Goal: Task Accomplishment & Management: Use online tool/utility

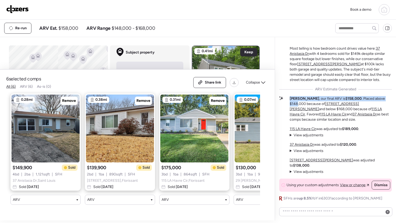
scroll to position [736, 0]
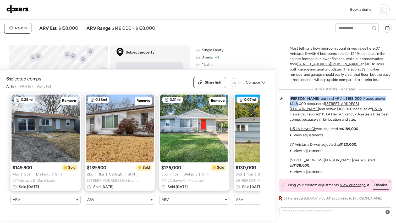
click at [20, 9] on img at bounding box center [17, 9] width 23 height 8
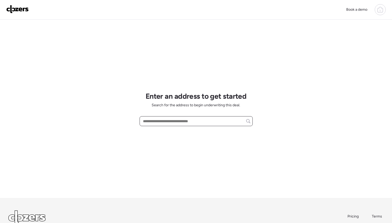
click at [174, 122] on input "text" at bounding box center [196, 121] width 108 height 7
paste input "**********"
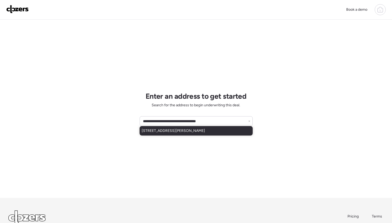
click at [160, 133] on span "2058 Hungerford Dr, Florissant, MO, 63031" at bounding box center [173, 130] width 63 height 5
type input "**********"
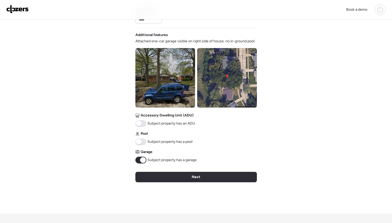
scroll to position [193, 0]
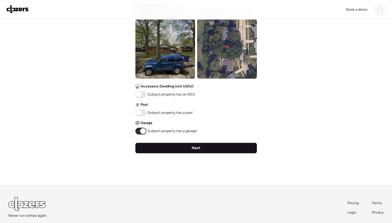
click at [195, 150] on span "Next" at bounding box center [196, 148] width 9 height 5
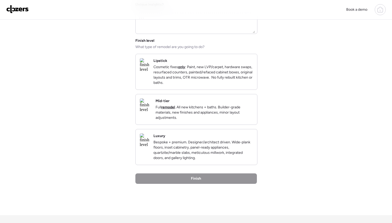
scroll to position [0, 0]
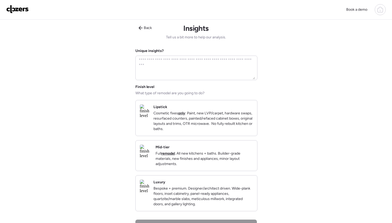
click at [226, 158] on p "Full remodel . All new kitchens + baths. Builder-grade materials, new finishes …" at bounding box center [203, 159] width 97 height 16
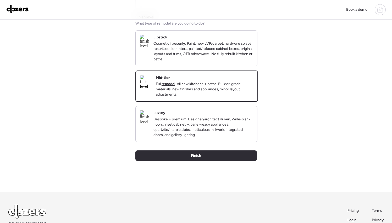
scroll to position [112, 0]
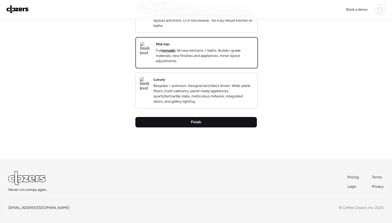
click at [215, 123] on div "Finish" at bounding box center [195, 122] width 121 height 10
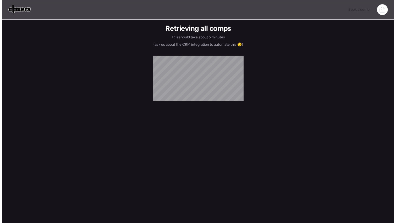
scroll to position [0, 0]
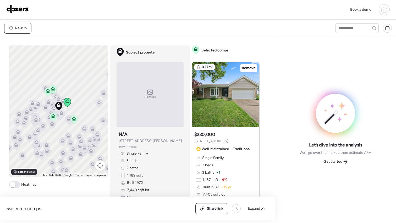
scroll to position [1, 0]
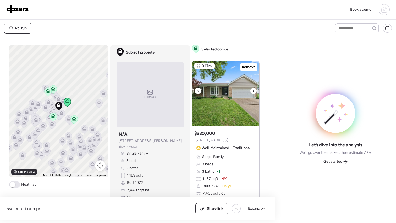
click at [252, 92] on icon at bounding box center [253, 91] width 2 height 6
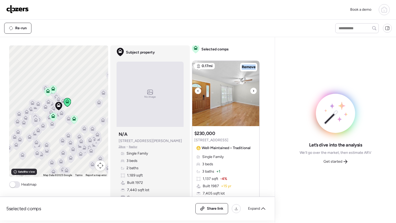
click at [252, 92] on icon at bounding box center [253, 91] width 2 height 6
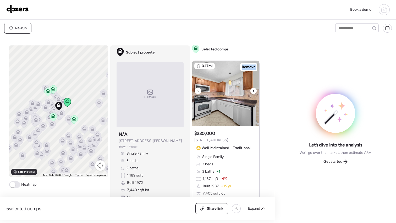
click at [252, 92] on icon at bounding box center [253, 91] width 2 height 6
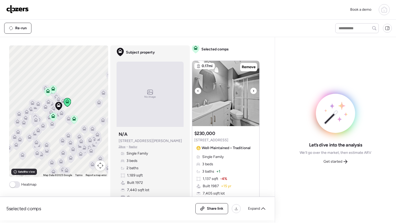
click at [198, 90] on div at bounding box center [198, 91] width 6 height 6
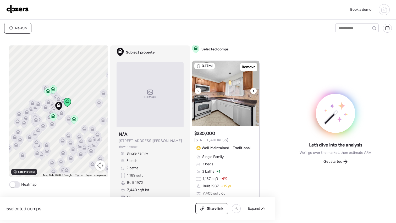
click at [252, 91] on icon at bounding box center [253, 91] width 2 height 6
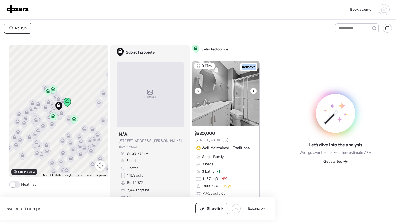
click at [252, 91] on icon at bounding box center [253, 91] width 2 height 6
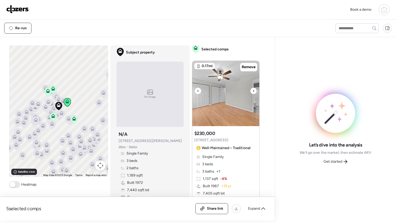
click at [252, 91] on icon at bounding box center [253, 91] width 2 height 6
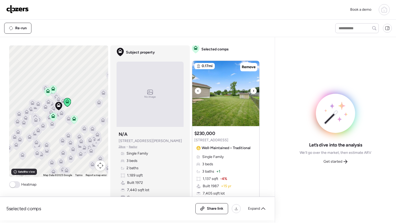
click at [252, 91] on icon at bounding box center [253, 91] width 2 height 6
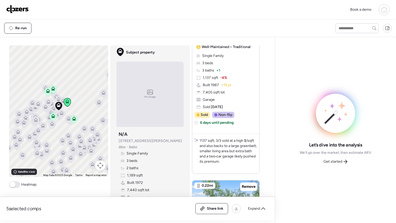
scroll to position [178, 0]
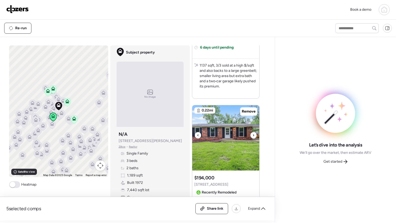
click at [252, 135] on icon at bounding box center [253, 135] width 2 height 6
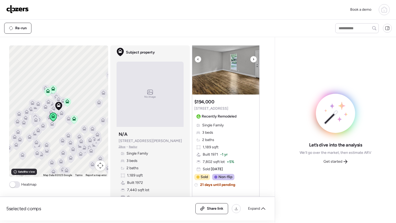
scroll to position [253, 0]
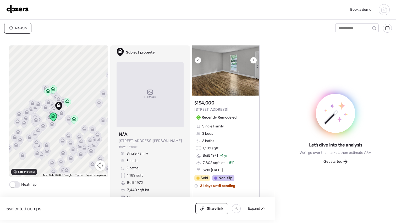
click at [252, 61] on icon at bounding box center [253, 60] width 2 height 6
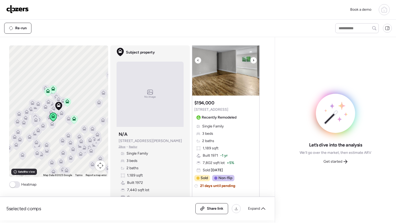
click at [252, 62] on icon at bounding box center [253, 60] width 2 height 6
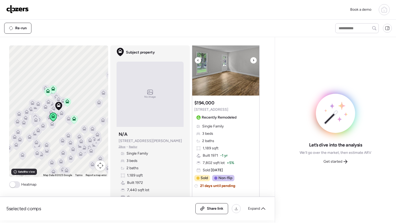
click at [252, 62] on icon at bounding box center [253, 60] width 2 height 6
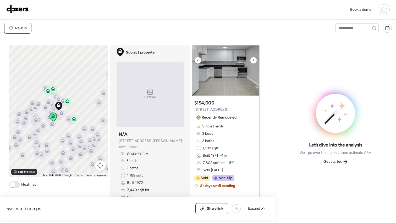
click at [252, 62] on icon at bounding box center [253, 60] width 2 height 6
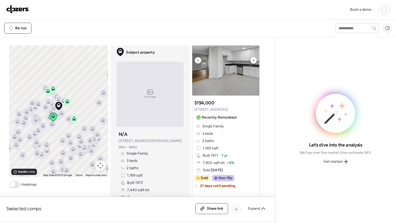
click at [252, 62] on icon at bounding box center [253, 60] width 2 height 6
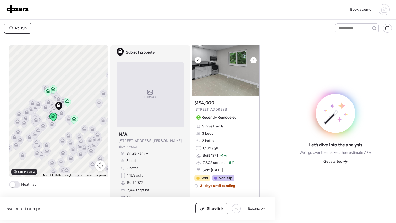
click at [252, 62] on icon at bounding box center [253, 60] width 2 height 6
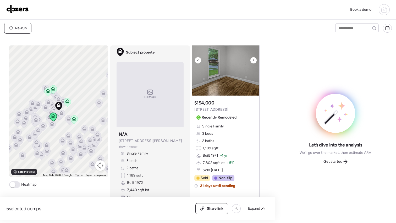
click at [252, 62] on icon at bounding box center [253, 60] width 2 height 6
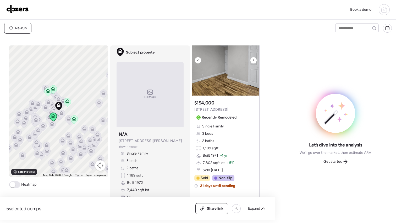
click at [252, 62] on icon at bounding box center [253, 60] width 2 height 6
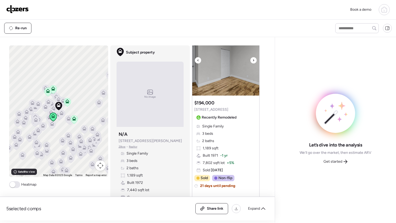
click at [252, 62] on icon at bounding box center [253, 60] width 2 height 6
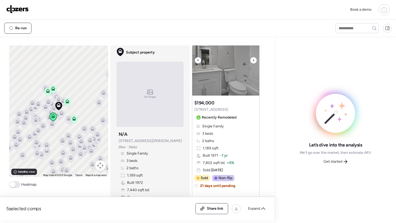
click at [252, 62] on icon at bounding box center [253, 60] width 2 height 6
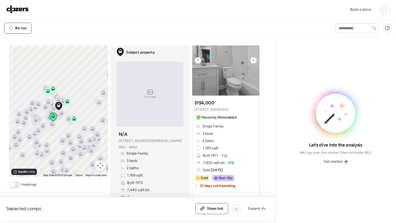
click at [252, 62] on icon at bounding box center [253, 60] width 2 height 6
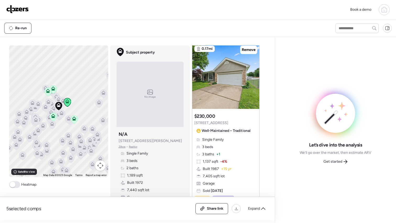
scroll to position [0, 0]
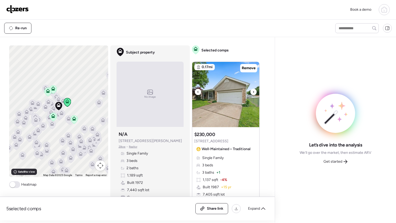
click at [252, 91] on icon at bounding box center [253, 92] width 2 height 6
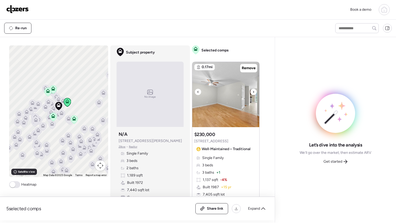
click at [252, 91] on icon at bounding box center [253, 92] width 2 height 6
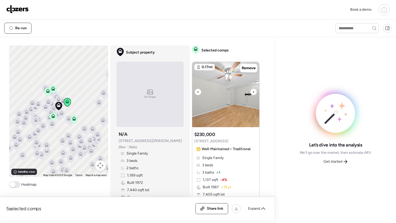
click at [252, 91] on icon at bounding box center [253, 92] width 2 height 6
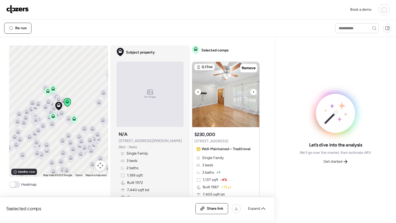
click at [252, 91] on icon at bounding box center [253, 92] width 2 height 6
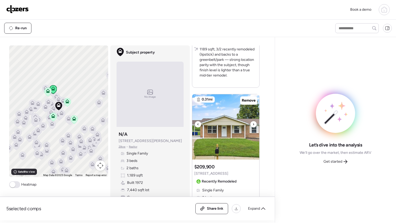
scroll to position [412, 0]
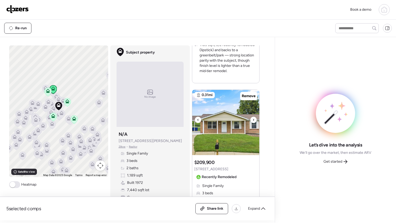
click at [252, 121] on icon at bounding box center [253, 120] width 2 height 6
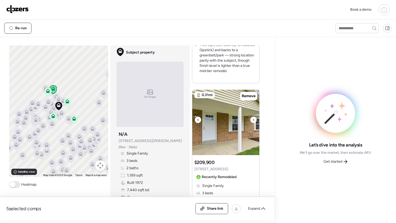
click at [252, 122] on icon at bounding box center [253, 120] width 2 height 6
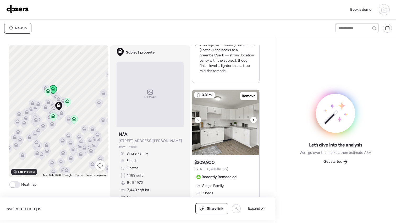
click at [252, 122] on icon at bounding box center [253, 120] width 2 height 6
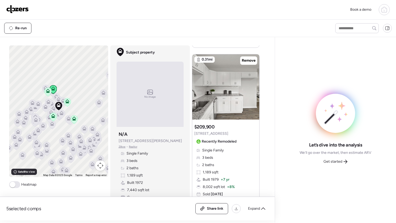
scroll to position [448, 0]
click at [250, 85] on div at bounding box center [253, 84] width 6 height 6
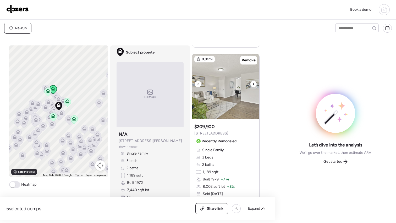
click at [250, 85] on div at bounding box center [253, 84] width 6 height 6
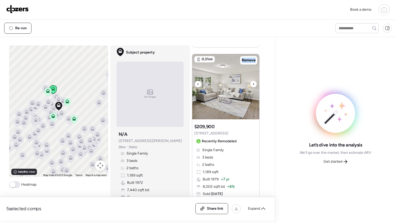
click at [250, 85] on div at bounding box center [253, 84] width 6 height 6
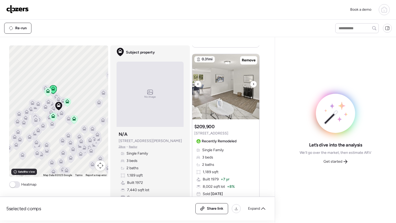
click at [250, 85] on div at bounding box center [253, 84] width 6 height 6
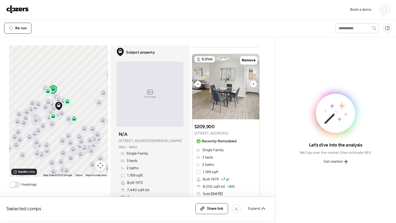
click at [250, 85] on div at bounding box center [253, 84] width 6 height 6
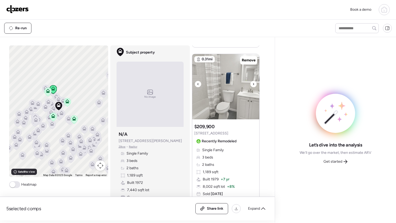
click at [250, 85] on div at bounding box center [253, 84] width 6 height 6
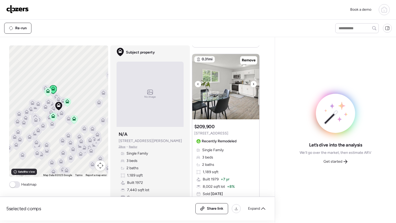
click at [250, 85] on div at bounding box center [253, 84] width 6 height 6
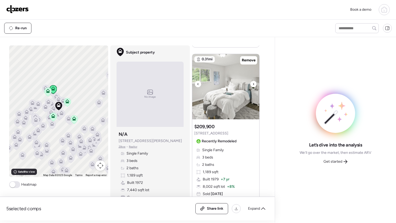
click at [250, 85] on div at bounding box center [253, 84] width 6 height 6
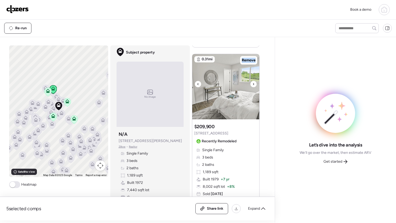
click at [250, 85] on div at bounding box center [253, 84] width 6 height 6
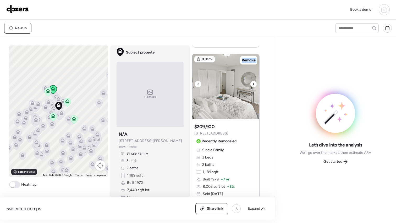
click at [250, 85] on div at bounding box center [253, 84] width 6 height 6
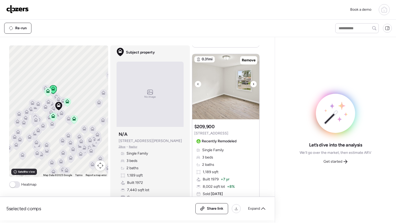
click at [250, 85] on div at bounding box center [253, 84] width 6 height 6
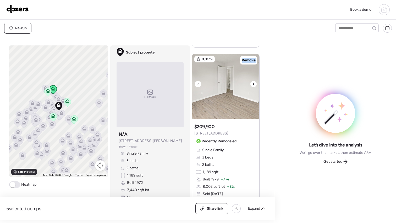
click at [250, 85] on div at bounding box center [253, 84] width 6 height 6
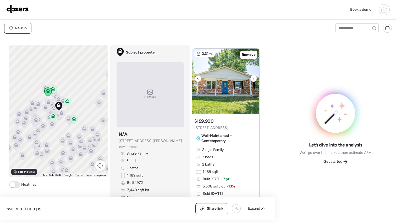
scroll to position [672, 0]
click at [252, 79] on icon at bounding box center [253, 79] width 2 height 6
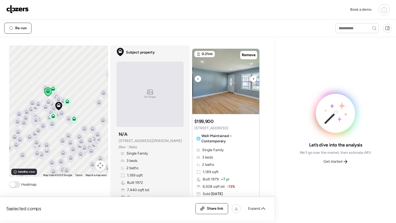
click at [252, 79] on icon at bounding box center [253, 79] width 2 height 6
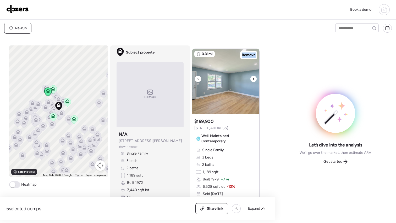
click at [252, 79] on icon at bounding box center [253, 79] width 2 height 6
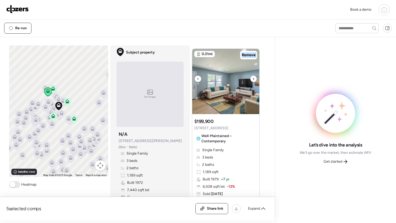
click at [252, 79] on icon at bounding box center [253, 79] width 2 height 6
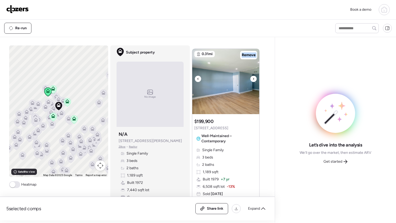
click at [252, 79] on icon at bounding box center [253, 79] width 2 height 6
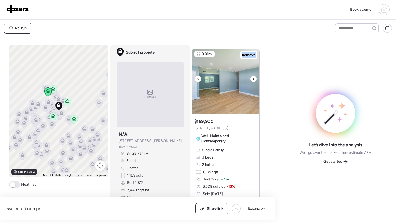
click at [252, 79] on icon at bounding box center [253, 79] width 2 height 6
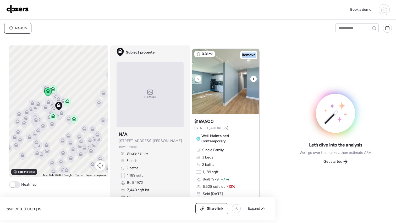
click at [252, 79] on icon at bounding box center [253, 79] width 2 height 6
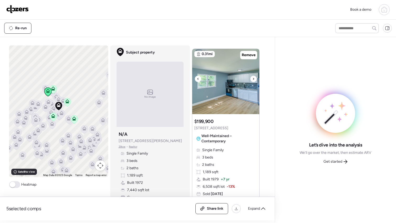
click at [252, 79] on icon at bounding box center [253, 79] width 2 height 6
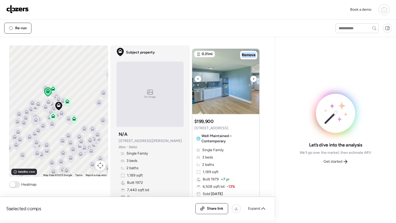
click at [252, 79] on icon at bounding box center [253, 79] width 2 height 6
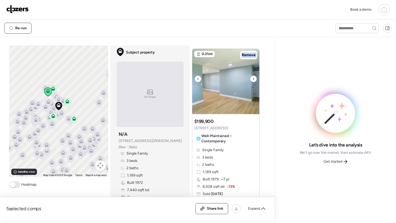
click at [252, 79] on icon at bounding box center [253, 79] width 2 height 6
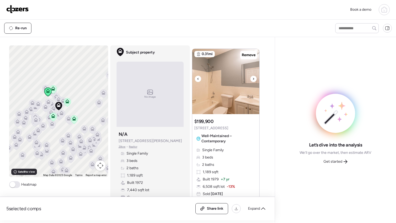
click at [252, 79] on icon at bounding box center [253, 79] width 2 height 6
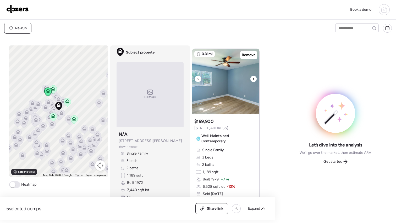
click at [252, 79] on icon at bounding box center [253, 79] width 2 height 6
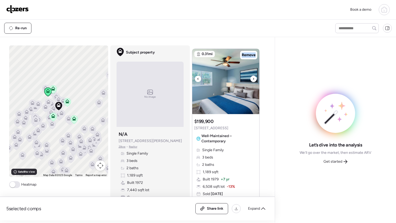
click at [252, 79] on icon at bounding box center [253, 79] width 2 height 6
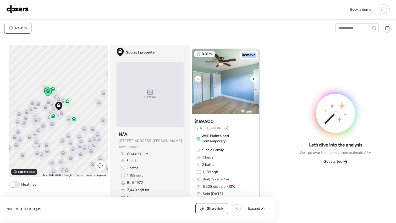
click at [252, 79] on icon at bounding box center [253, 79] width 2 height 6
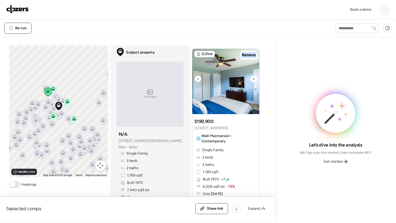
click at [252, 79] on icon at bounding box center [253, 79] width 2 height 6
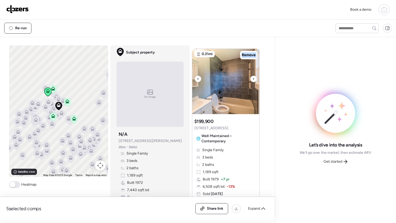
click at [252, 79] on icon at bounding box center [253, 79] width 2 height 6
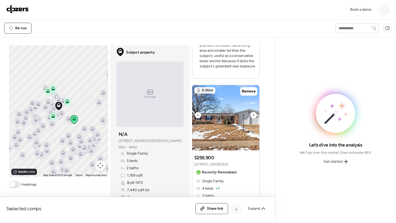
scroll to position [873, 0]
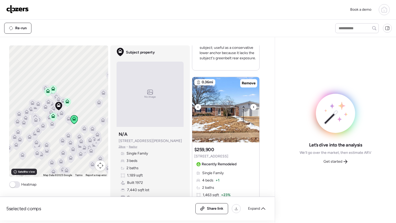
click at [252, 106] on icon at bounding box center [253, 107] width 2 height 6
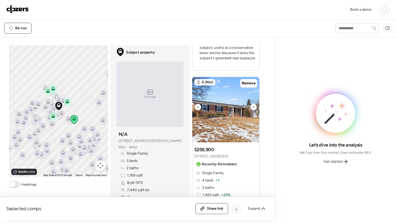
click at [252, 106] on icon at bounding box center [253, 107] width 2 height 6
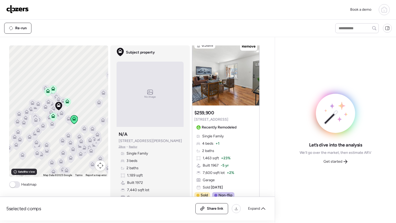
scroll to position [897, 0]
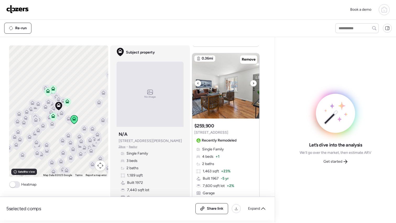
click at [252, 83] on div at bounding box center [253, 83] width 6 height 6
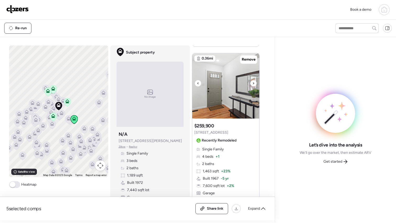
click at [252, 83] on div at bounding box center [253, 83] width 6 height 6
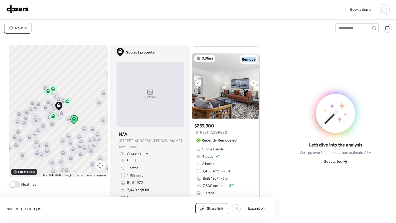
click at [252, 83] on div at bounding box center [253, 83] width 6 height 6
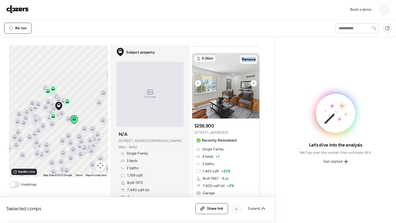
click at [252, 83] on div at bounding box center [253, 83] width 6 height 6
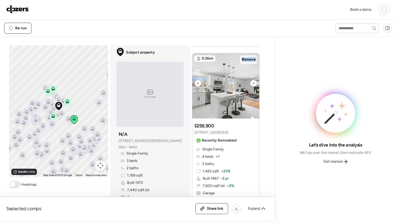
click at [252, 83] on div at bounding box center [253, 83] width 6 height 6
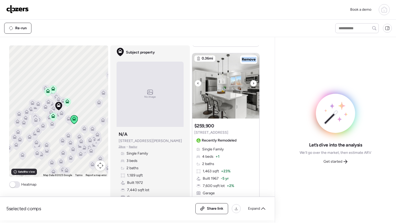
click at [252, 83] on div at bounding box center [253, 83] width 6 height 6
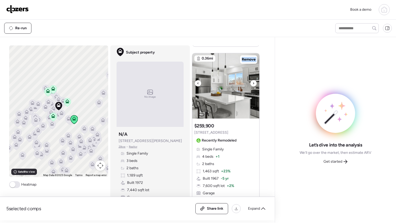
click at [252, 83] on div at bounding box center [253, 83] width 6 height 6
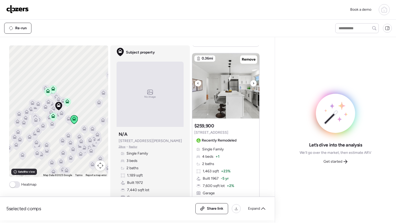
click at [252, 84] on icon at bounding box center [253, 83] width 2 height 6
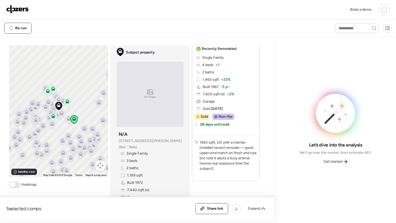
scroll to position [1002, 0]
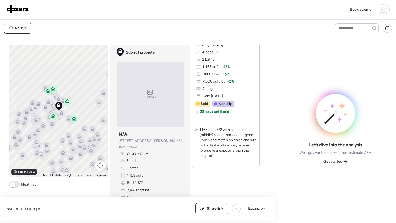
click at [15, 187] on span at bounding box center [14, 185] width 11 height 7
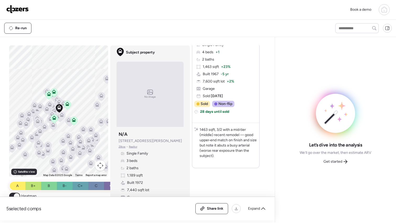
click at [15, 194] on span at bounding box center [17, 197] width 6 height 6
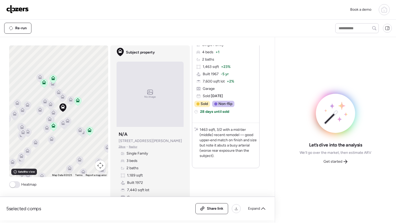
click at [69, 100] on icon at bounding box center [70, 101] width 3 height 2
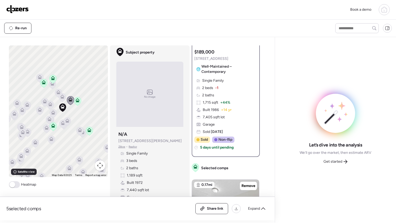
scroll to position [0, 0]
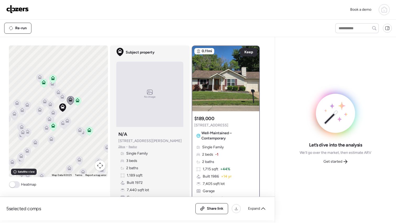
click at [60, 98] on icon at bounding box center [61, 98] width 3 height 2
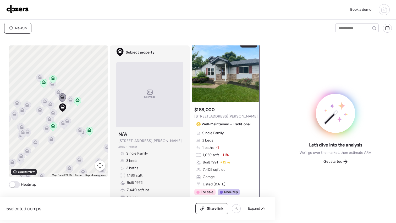
scroll to position [8, 0]
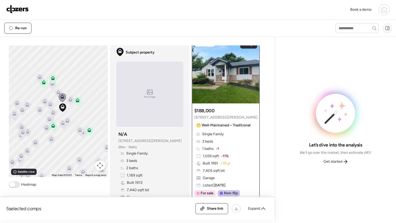
click at [56, 92] on icon at bounding box center [58, 92] width 4 height 4
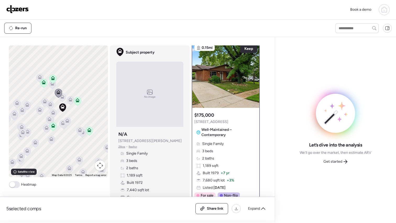
scroll to position [0, 0]
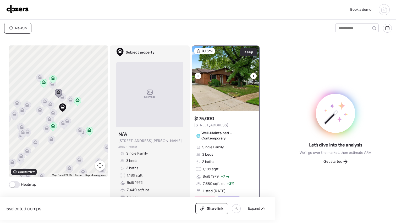
click at [252, 77] on icon at bounding box center [253, 76] width 2 height 6
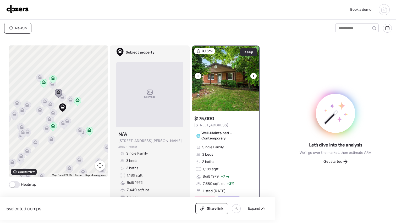
click at [252, 77] on icon at bounding box center [253, 76] width 2 height 6
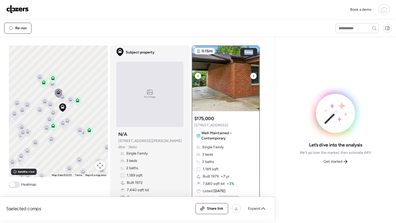
click at [252, 77] on icon at bounding box center [253, 76] width 2 height 6
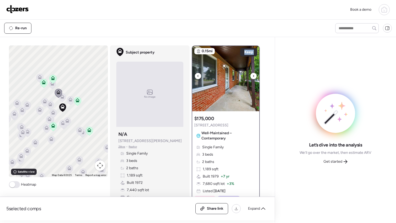
click at [252, 77] on icon at bounding box center [253, 76] width 2 height 6
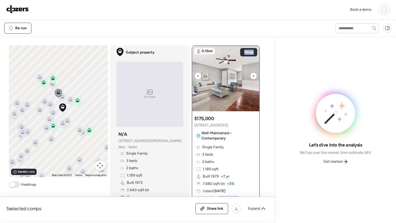
click at [252, 77] on icon at bounding box center [253, 76] width 2 height 6
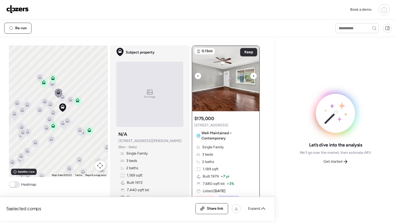
click at [252, 77] on icon at bounding box center [253, 76] width 2 height 6
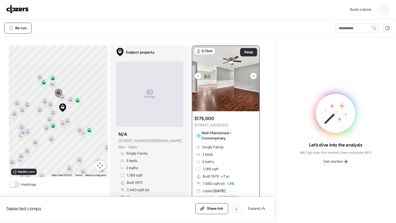
click at [252, 77] on icon at bounding box center [253, 76] width 2 height 6
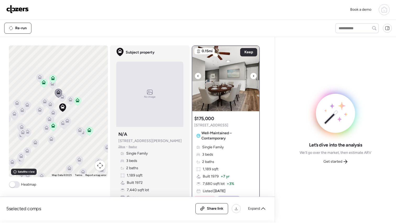
click at [252, 77] on icon at bounding box center [253, 76] width 2 height 6
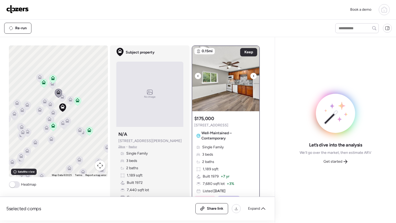
click at [252, 77] on icon at bounding box center [253, 76] width 2 height 6
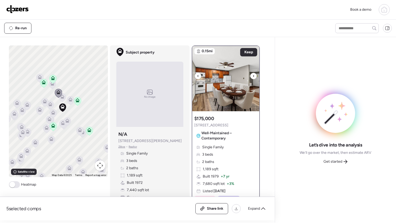
click at [252, 77] on icon at bounding box center [253, 76] width 2 height 6
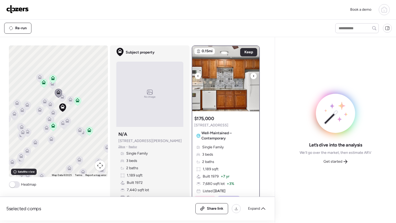
click at [252, 77] on icon at bounding box center [253, 76] width 2 height 6
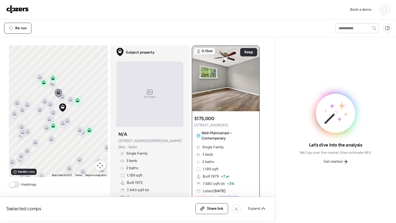
click at [51, 86] on icon at bounding box center [52, 84] width 4 height 4
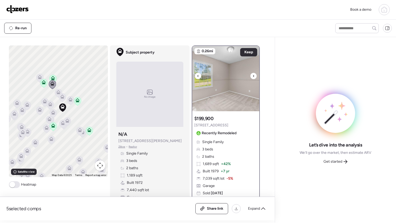
click at [252, 76] on icon at bounding box center [253, 76] width 2 height 6
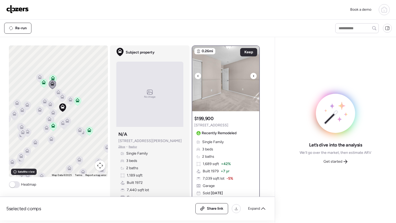
click at [250, 77] on div at bounding box center [253, 76] width 6 height 6
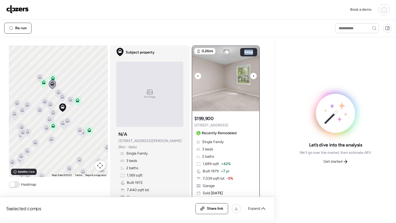
click at [250, 77] on div at bounding box center [253, 76] width 6 height 6
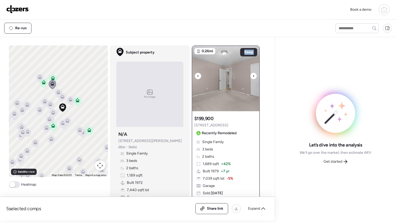
click at [250, 77] on div at bounding box center [253, 76] width 6 height 6
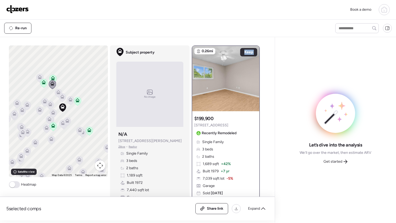
click at [38, 77] on icon at bounding box center [40, 77] width 4 height 4
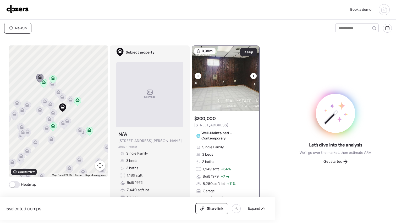
click at [252, 78] on icon at bounding box center [253, 76] width 2 height 6
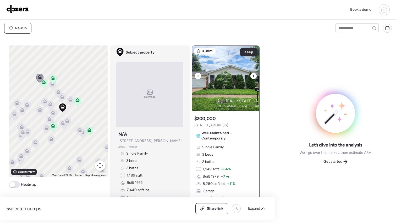
click at [252, 77] on icon at bounding box center [253, 76] width 2 height 6
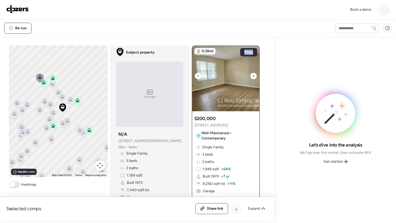
click at [252, 77] on icon at bounding box center [253, 76] width 2 height 6
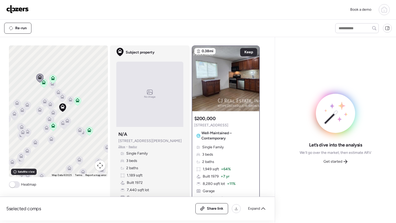
click at [43, 102] on icon at bounding box center [44, 103] width 3 height 2
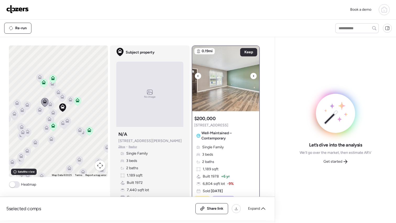
click at [252, 76] on icon at bounding box center [253, 76] width 2 height 6
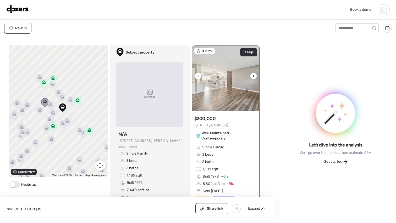
click at [253, 76] on icon at bounding box center [253, 76] width 1 height 2
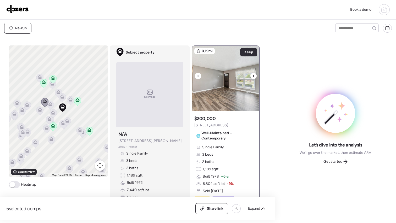
click at [253, 76] on icon at bounding box center [253, 76] width 1 height 2
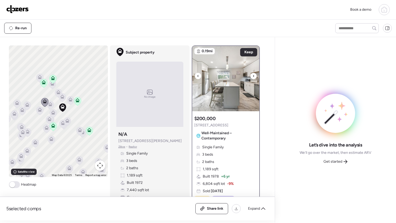
click at [253, 76] on icon at bounding box center [253, 76] width 1 height 2
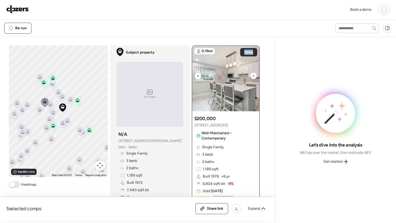
click at [253, 76] on icon at bounding box center [253, 76] width 1 height 2
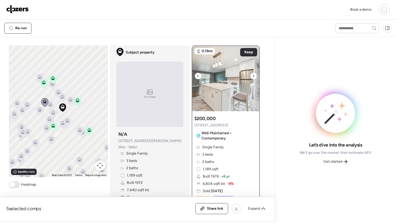
click at [253, 76] on icon at bounding box center [253, 76] width 1 height 2
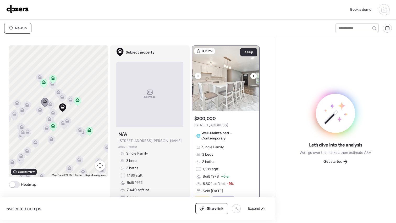
click at [253, 76] on icon at bounding box center [253, 76] width 1 height 2
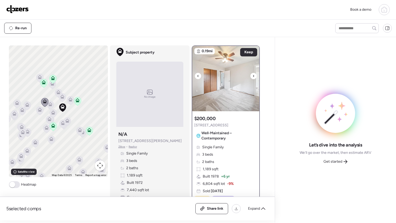
click at [253, 76] on icon at bounding box center [253, 76] width 1 height 2
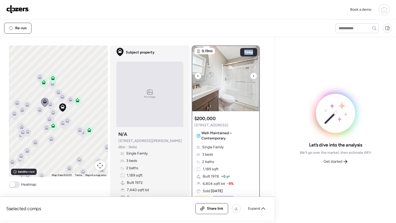
click at [253, 76] on icon at bounding box center [253, 76] width 1 height 2
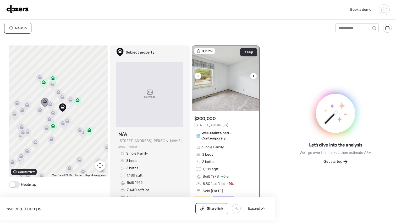
click at [253, 76] on icon at bounding box center [253, 76] width 1 height 2
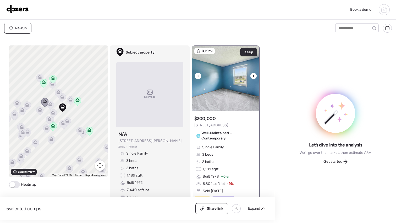
click at [252, 79] on icon at bounding box center [253, 76] width 2 height 6
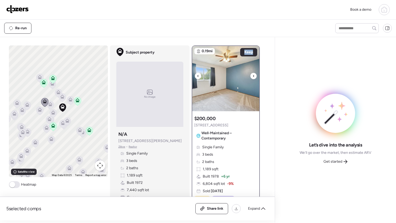
click at [252, 79] on icon at bounding box center [253, 76] width 2 height 6
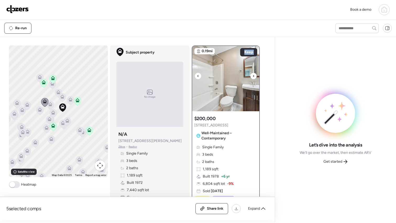
click at [252, 79] on icon at bounding box center [253, 76] width 2 height 6
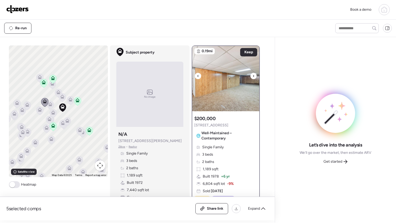
click at [197, 75] on icon at bounding box center [198, 76] width 2 height 6
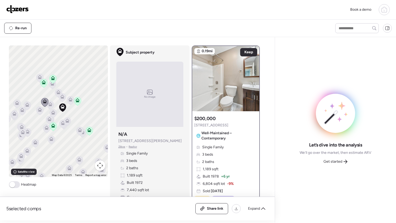
click at [49, 105] on icon at bounding box center [49, 106] width 3 height 2
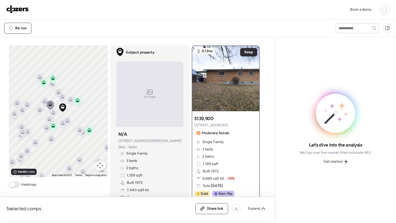
click at [39, 112] on icon at bounding box center [39, 111] width 3 height 2
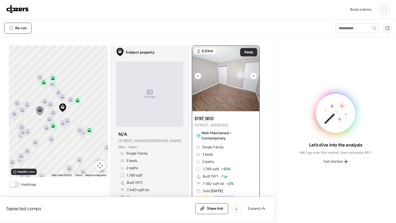
click at [252, 77] on icon at bounding box center [253, 76] width 2 height 6
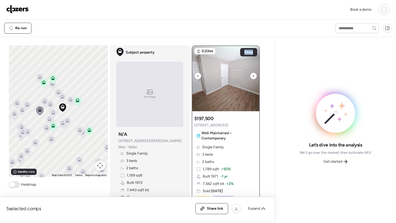
click at [252, 77] on icon at bounding box center [253, 76] width 2 height 6
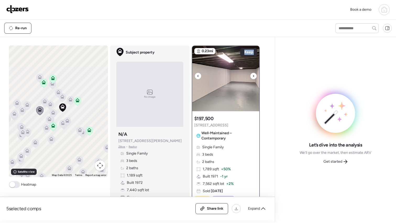
click at [252, 77] on icon at bounding box center [253, 76] width 2 height 6
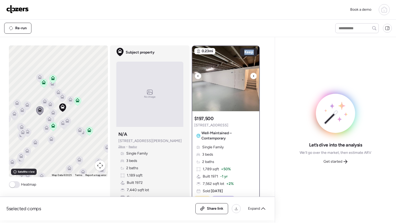
click at [252, 77] on icon at bounding box center [253, 76] width 2 height 6
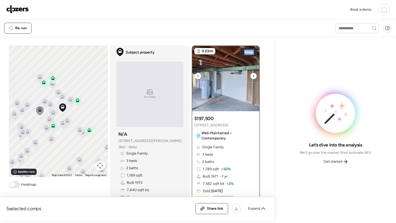
click at [252, 77] on icon at bounding box center [253, 76] width 2 height 6
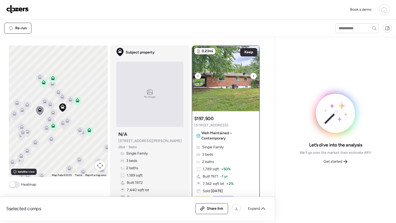
click at [252, 77] on icon at bounding box center [253, 76] width 2 height 6
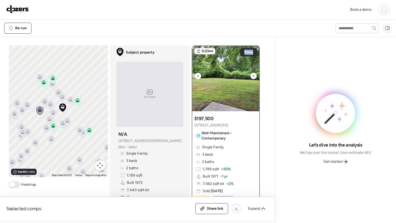
click at [252, 77] on icon at bounding box center [253, 76] width 2 height 6
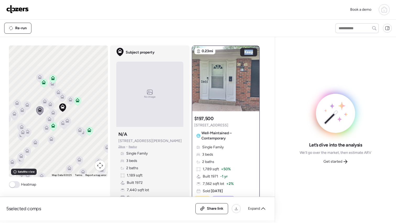
click at [52, 112] on icon at bounding box center [53, 113] width 4 height 4
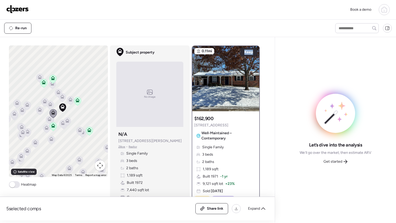
click at [48, 120] on icon at bounding box center [49, 121] width 3 height 2
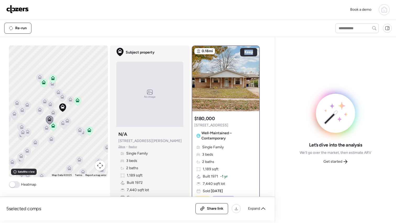
click at [52, 121] on icon at bounding box center [50, 120] width 7 height 9
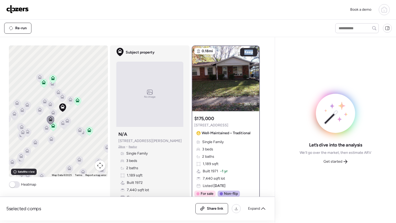
click at [61, 125] on icon at bounding box center [63, 123] width 4 height 4
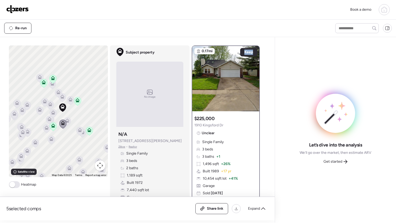
click at [65, 121] on icon at bounding box center [66, 122] width 3 height 2
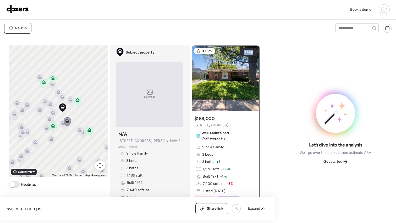
click at [60, 126] on icon at bounding box center [62, 124] width 7 height 9
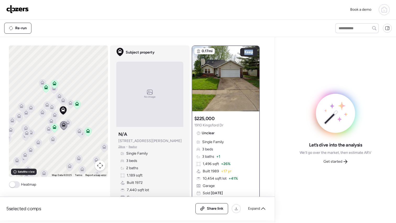
click at [78, 133] on icon at bounding box center [78, 133] width 3 height 2
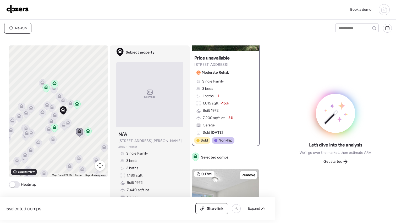
scroll to position [67, 0]
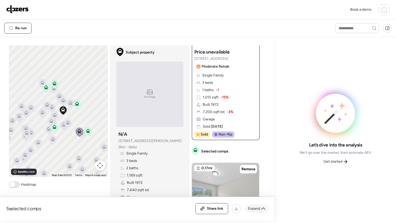
click at [251, 208] on span "Expand" at bounding box center [254, 208] width 12 height 5
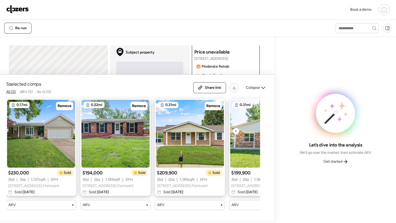
scroll to position [0, 0]
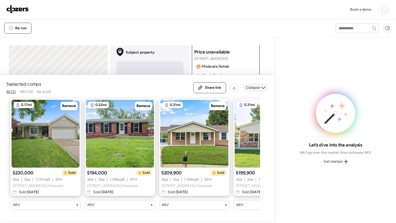
click at [245, 84] on div "Collapse" at bounding box center [256, 88] width 26 height 8
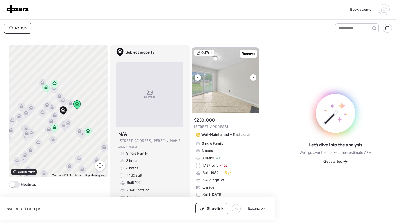
scroll to position [183, 0]
click at [252, 77] on icon at bounding box center [253, 77] width 2 height 6
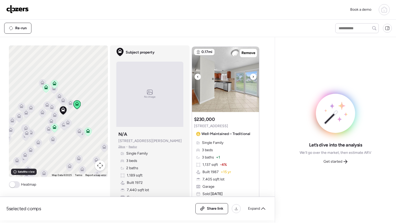
click at [252, 77] on div at bounding box center [253, 77] width 6 height 6
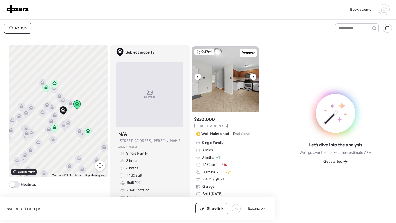
click at [252, 77] on div at bounding box center [253, 77] width 6 height 6
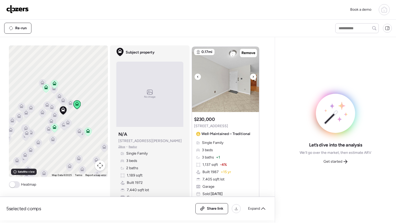
click at [252, 77] on div at bounding box center [253, 77] width 6 height 6
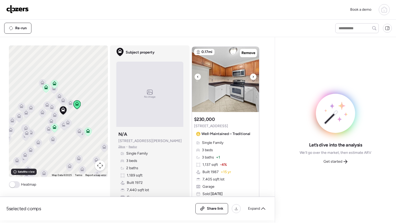
click at [252, 77] on div at bounding box center [253, 77] width 6 height 6
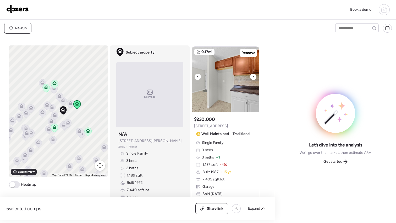
click at [252, 77] on div at bounding box center [253, 77] width 6 height 6
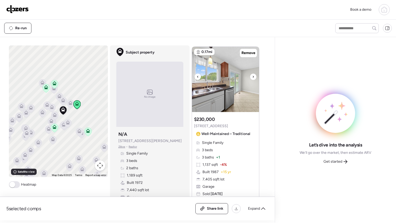
click at [252, 77] on div at bounding box center [253, 77] width 6 height 6
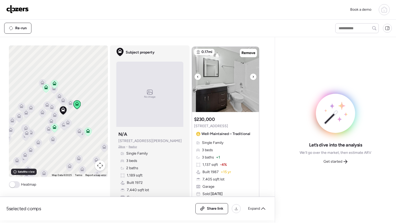
click at [253, 77] on icon at bounding box center [253, 77] width 1 height 2
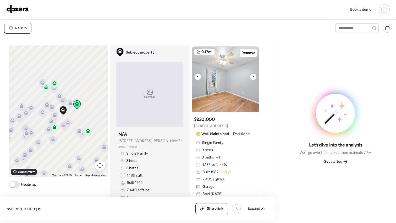
click at [253, 77] on icon at bounding box center [253, 77] width 1 height 2
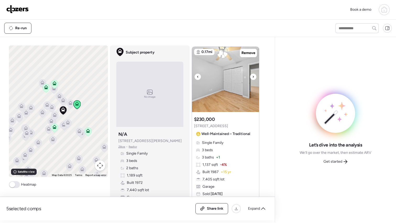
click at [253, 77] on icon at bounding box center [253, 77] width 1 height 2
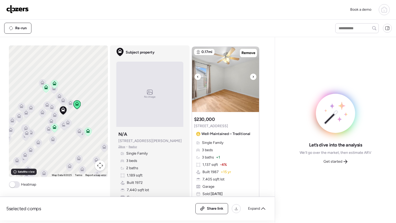
click at [253, 77] on icon at bounding box center [253, 77] width 1 height 2
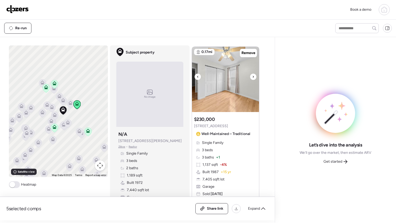
click at [253, 77] on icon at bounding box center [253, 77] width 1 height 2
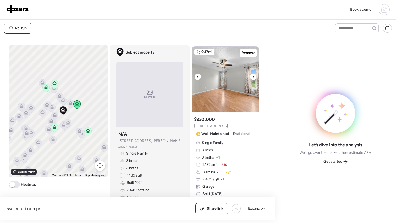
click at [253, 77] on icon at bounding box center [253, 77] width 1 height 2
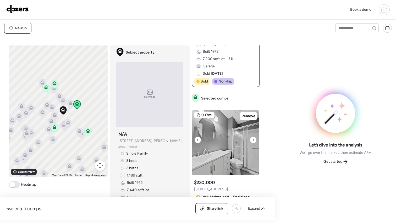
scroll to position [149, 0]
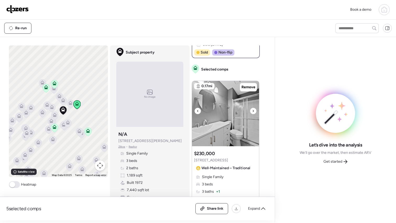
click at [252, 110] on icon at bounding box center [253, 111] width 2 height 6
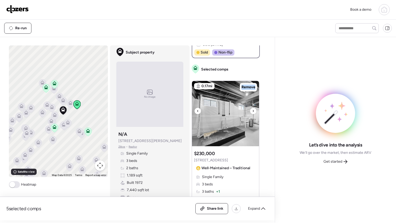
click at [252, 110] on icon at bounding box center [253, 111] width 2 height 6
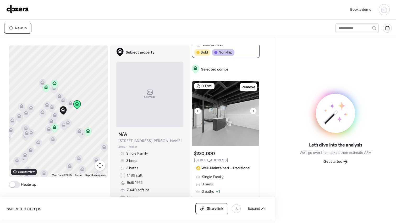
click at [252, 110] on icon at bounding box center [253, 111] width 2 height 6
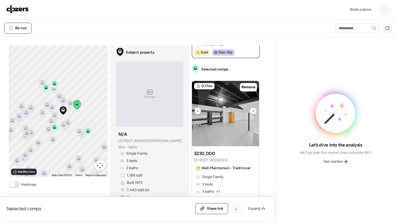
click at [252, 110] on icon at bounding box center [253, 111] width 2 height 6
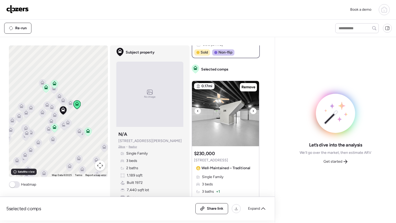
click at [252, 110] on icon at bounding box center [253, 111] width 2 height 6
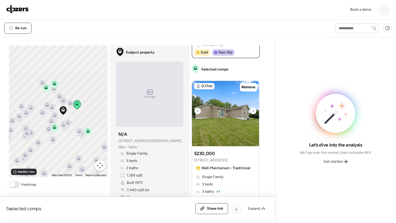
click at [252, 110] on icon at bounding box center [253, 111] width 2 height 6
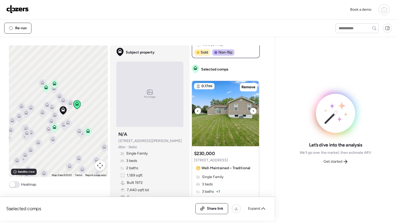
click at [252, 110] on icon at bounding box center [253, 111] width 2 height 6
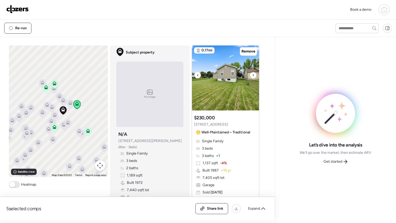
scroll to position [168, 0]
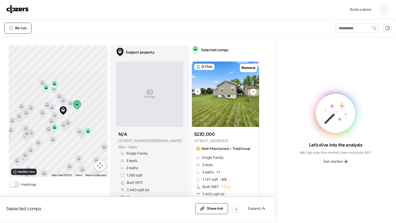
click at [252, 91] on icon at bounding box center [253, 92] width 2 height 6
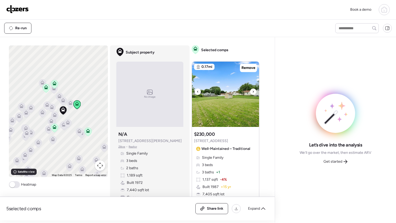
click at [252, 91] on icon at bounding box center [253, 92] width 2 height 6
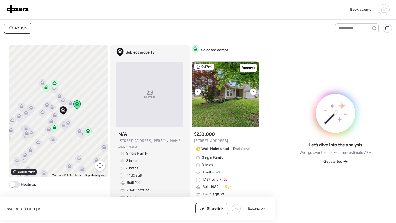
click at [252, 91] on icon at bounding box center [253, 92] width 2 height 6
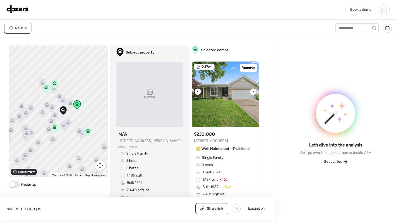
click at [252, 91] on icon at bounding box center [253, 92] width 2 height 6
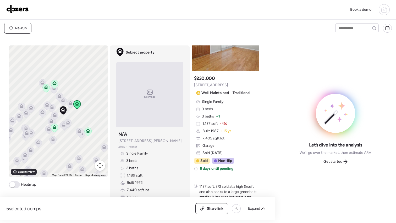
scroll to position [126, 0]
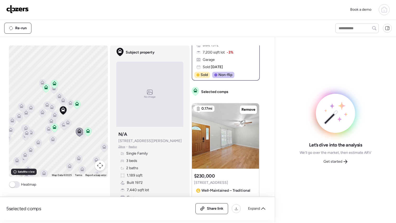
click at [61, 127] on icon at bounding box center [63, 126] width 7 height 9
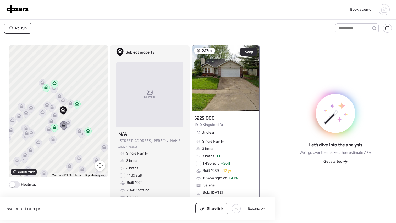
scroll to position [0, 0]
click at [51, 142] on icon at bounding box center [52, 140] width 7 height 9
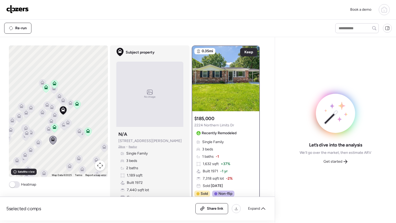
click at [79, 136] on icon at bounding box center [79, 132] width 7 height 9
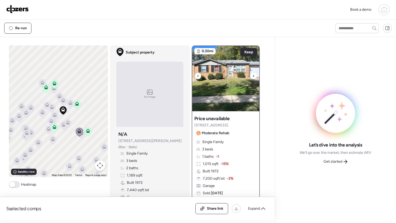
click at [252, 75] on icon at bounding box center [253, 76] width 2 height 6
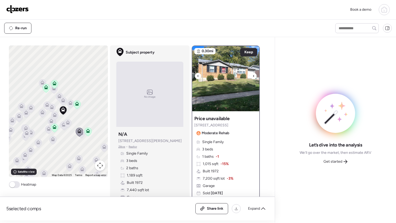
scroll to position [16, 0]
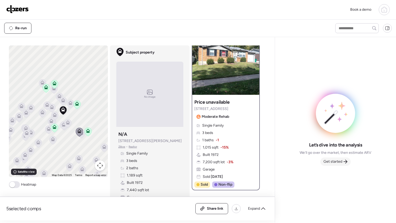
click at [332, 162] on span "Get started" at bounding box center [332, 161] width 19 height 5
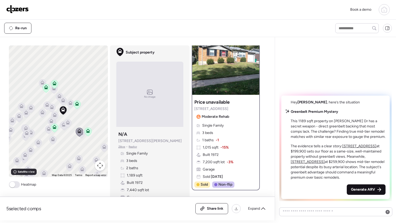
click at [361, 189] on span "Generate ARV" at bounding box center [363, 189] width 24 height 5
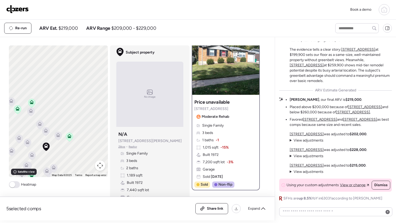
click at [16, 11] on img at bounding box center [17, 9] width 23 height 8
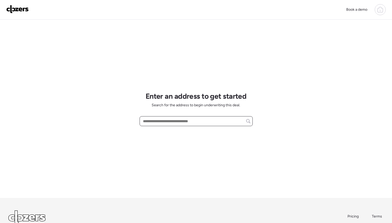
click at [172, 122] on input "text" at bounding box center [196, 121] width 108 height 7
paste input "**********"
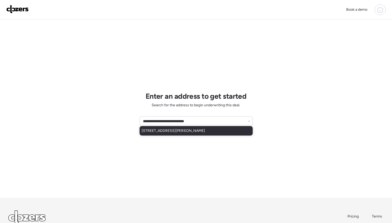
click at [178, 131] on span "866 Sunset Dr, Arnold, MO, 63010" at bounding box center [173, 130] width 63 height 5
type input "**********"
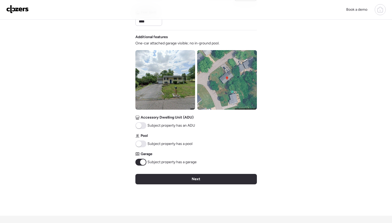
scroll to position [190, 0]
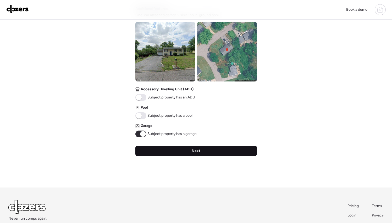
click at [210, 151] on div "Next" at bounding box center [195, 151] width 121 height 10
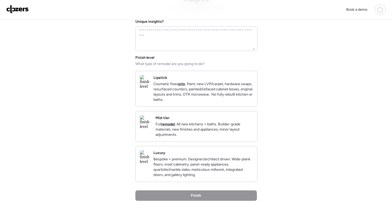
scroll to position [0, 0]
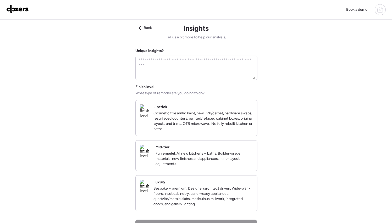
click at [201, 153] on div "Mid-tier Full remodel . All new kitchens + baths. Builder-grade materials, new …" at bounding box center [203, 156] width 97 height 22
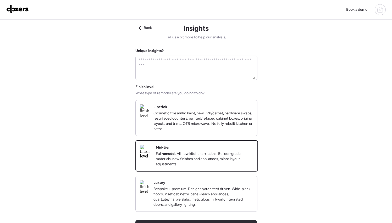
scroll to position [112, 0]
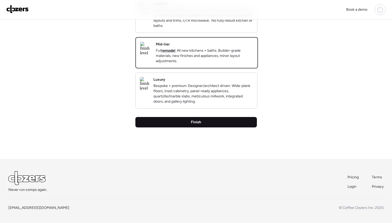
click at [215, 124] on div "Finish" at bounding box center [195, 122] width 121 height 10
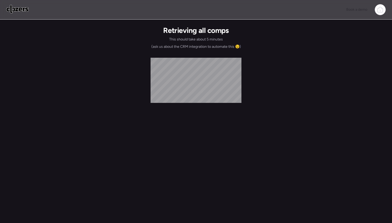
scroll to position [0, 0]
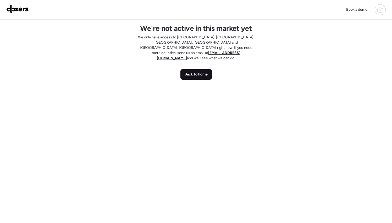
click at [190, 72] on span "Back to home" at bounding box center [195, 74] width 23 height 5
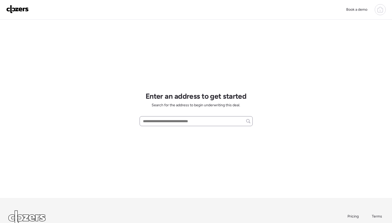
click at [185, 116] on div at bounding box center [195, 121] width 113 height 10
click at [184, 121] on input "text" at bounding box center [196, 121] width 108 height 7
paste input "**********"
click at [212, 123] on input "**********" at bounding box center [196, 121] width 108 height 7
drag, startPoint x: 214, startPoint y: 122, endPoint x: 138, endPoint y: 123, distance: 76.4
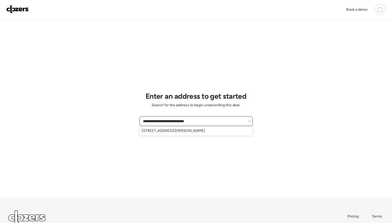
click at [138, 123] on div "**********" at bounding box center [196, 131] width 392 height 263
click at [207, 121] on input "**********" at bounding box center [196, 121] width 108 height 7
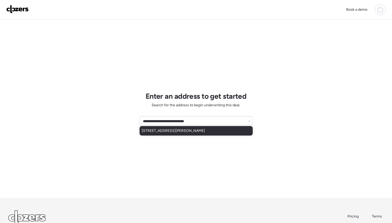
click at [203, 129] on div "866 Sunset Dr, Arnold, MO, 63010" at bounding box center [195, 130] width 113 height 9
type input "**********"
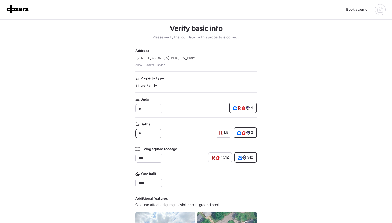
click at [156, 135] on input "*" at bounding box center [149, 133] width 22 height 7
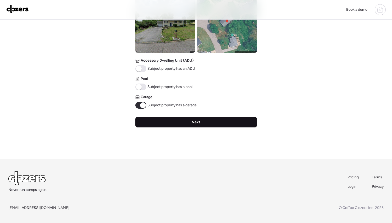
click at [185, 119] on div "Next" at bounding box center [195, 122] width 121 height 10
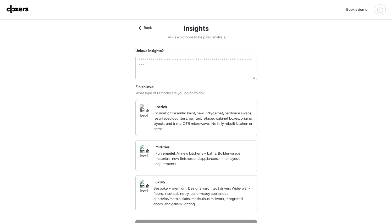
click at [192, 164] on p "Full remodel . All new kitchens + baths. Builder-grade materials, new finishes …" at bounding box center [203, 159] width 97 height 16
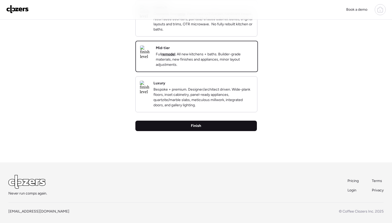
click at [203, 131] on div "Finish" at bounding box center [195, 126] width 121 height 10
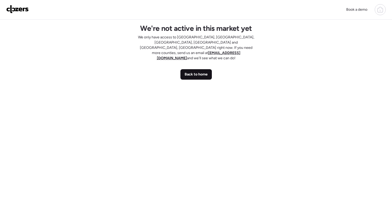
click at [201, 72] on span "Back to home" at bounding box center [195, 74] width 23 height 5
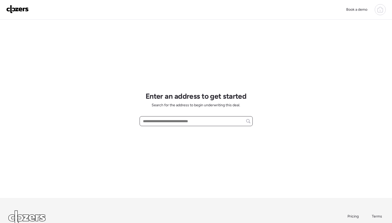
click at [194, 121] on input "text" at bounding box center [196, 121] width 108 height 7
paste input "**********"
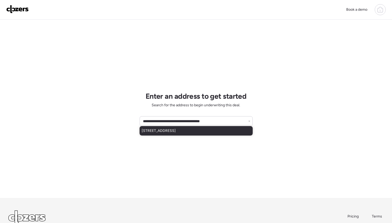
click at [176, 132] on span "1030 Charleville Ave, Saint Louis, MO, 63119" at bounding box center [159, 130] width 34 height 5
type input "**********"
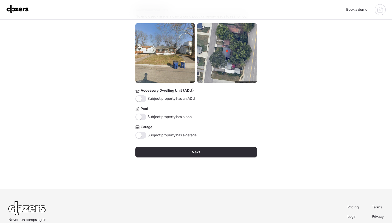
scroll to position [219, 0]
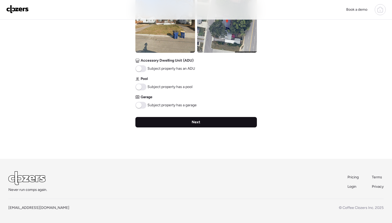
click at [210, 121] on div "Next" at bounding box center [195, 122] width 121 height 10
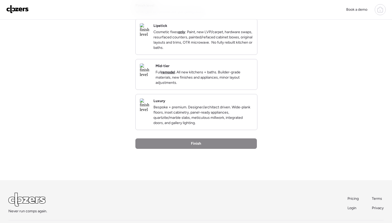
scroll to position [0, 0]
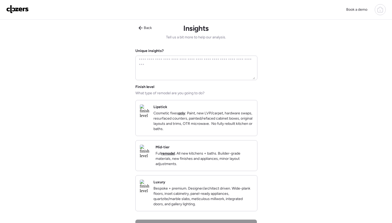
click at [202, 159] on p "Full remodel . All new kitchens + baths. Builder-grade materials, new finishes …" at bounding box center [203, 159] width 97 height 16
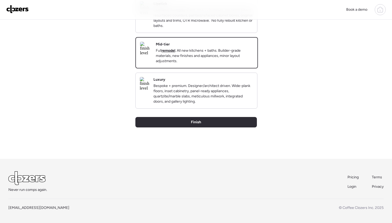
scroll to position [112, 0]
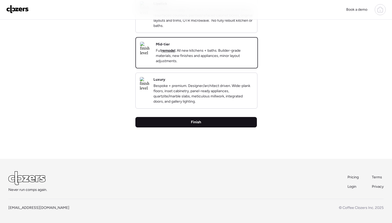
click at [197, 126] on div "Finish" at bounding box center [195, 122] width 121 height 10
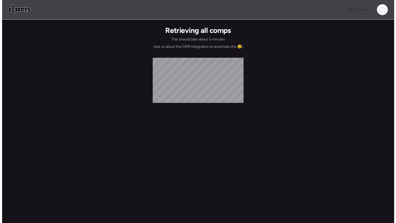
scroll to position [0, 0]
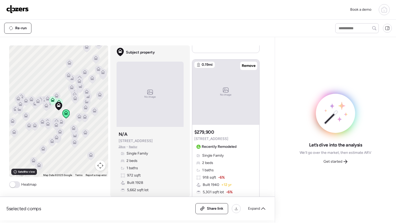
scroll to position [236, 0]
click at [232, 112] on div "No image" at bounding box center [225, 93] width 67 height 65
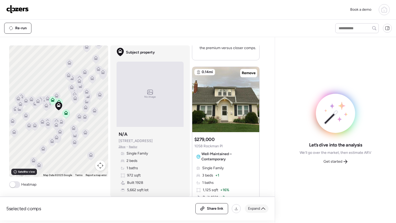
scroll to position [459, 0]
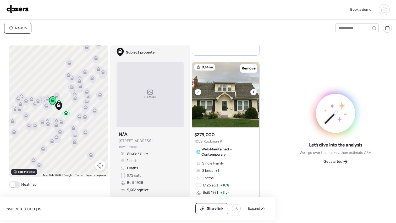
click at [253, 93] on icon at bounding box center [253, 92] width 1 height 2
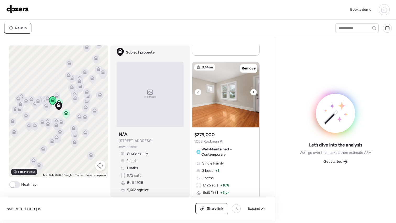
click at [253, 93] on icon at bounding box center [253, 92] width 1 height 2
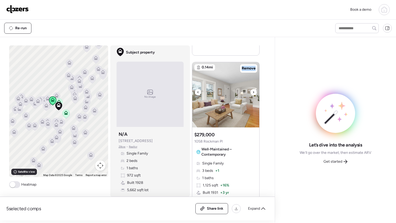
click at [253, 93] on icon at bounding box center [253, 92] width 1 height 2
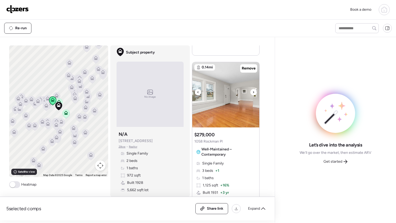
click at [253, 93] on icon at bounding box center [253, 92] width 1 height 2
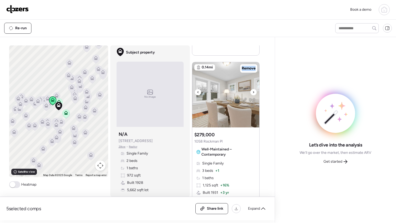
click at [253, 93] on icon at bounding box center [253, 92] width 1 height 2
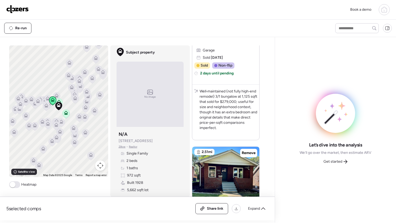
scroll to position [689, 0]
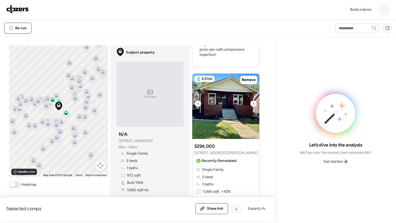
click at [252, 107] on icon at bounding box center [253, 104] width 2 height 6
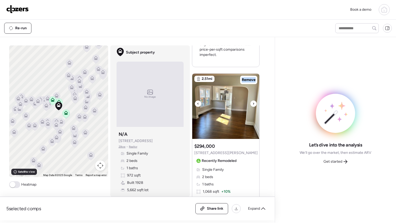
click at [252, 107] on icon at bounding box center [253, 104] width 2 height 6
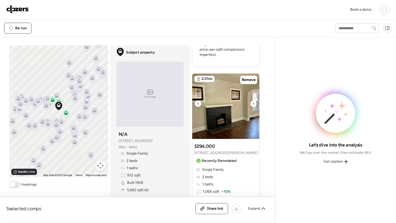
click at [252, 107] on icon at bounding box center [253, 104] width 2 height 6
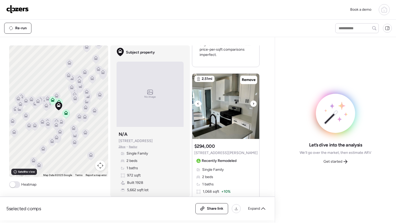
click at [252, 107] on icon at bounding box center [253, 104] width 2 height 6
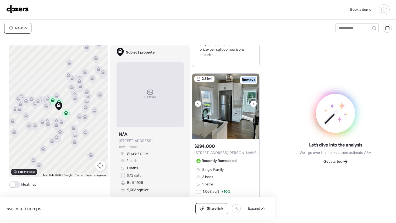
click at [252, 107] on icon at bounding box center [253, 104] width 2 height 6
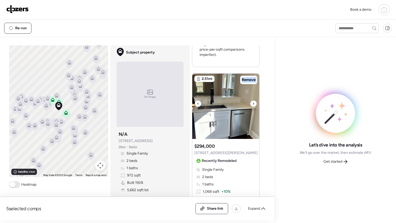
click at [252, 107] on icon at bounding box center [253, 104] width 2 height 6
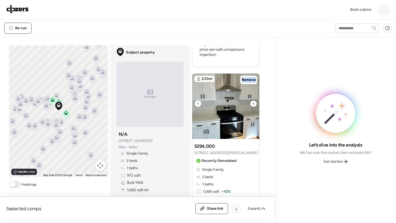
click at [252, 107] on icon at bounding box center [253, 104] width 2 height 6
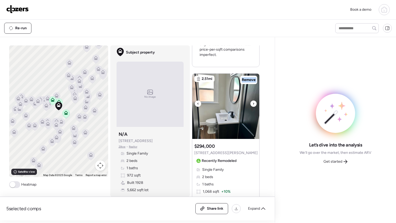
click at [252, 107] on icon at bounding box center [253, 104] width 2 height 6
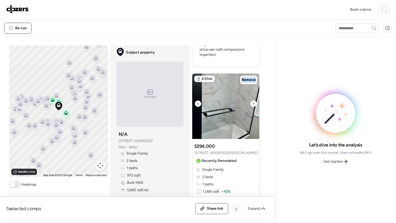
click at [252, 107] on icon at bounding box center [253, 104] width 2 height 6
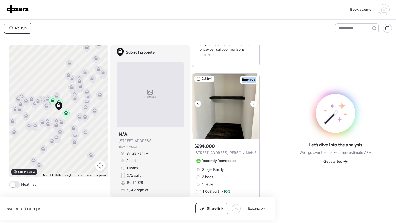
click at [252, 107] on icon at bounding box center [253, 104] width 2 height 6
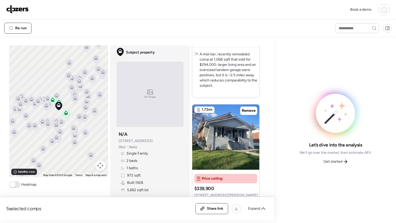
scroll to position [907, 0]
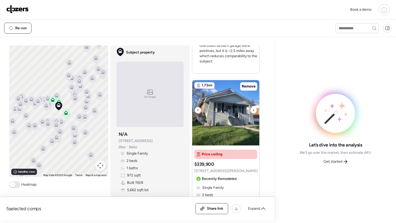
click at [252, 114] on icon at bounding box center [253, 110] width 2 height 6
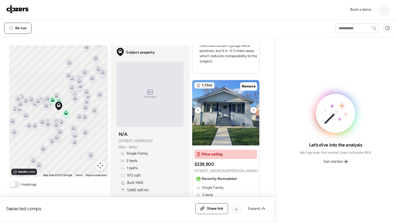
click at [252, 114] on icon at bounding box center [253, 110] width 2 height 6
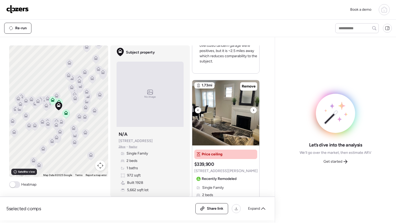
click at [252, 114] on icon at bounding box center [253, 110] width 2 height 6
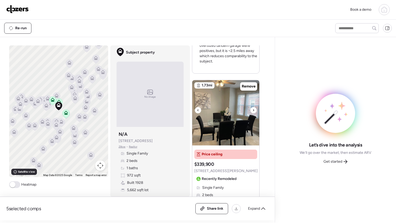
click at [252, 114] on icon at bounding box center [253, 110] width 2 height 6
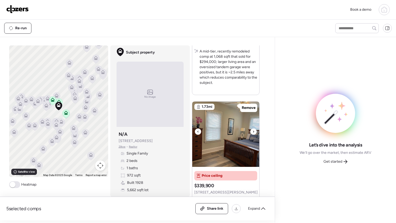
scroll to position [893, 0]
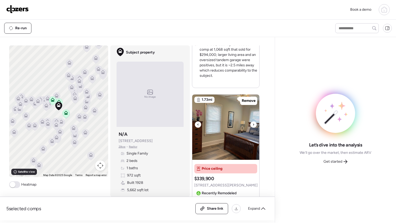
click at [252, 128] on icon at bounding box center [253, 125] width 2 height 6
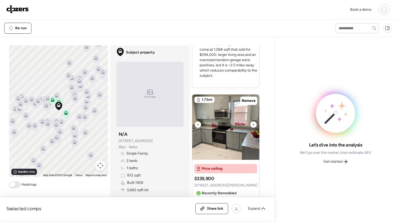
click at [252, 128] on icon at bounding box center [253, 125] width 2 height 6
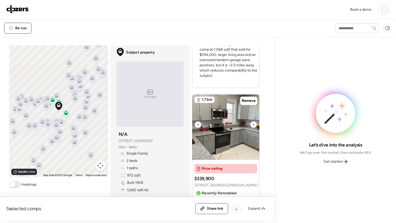
click at [252, 128] on icon at bounding box center [253, 125] width 2 height 6
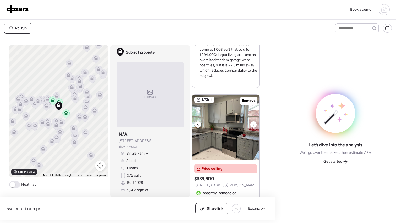
click at [252, 128] on icon at bounding box center [253, 125] width 2 height 6
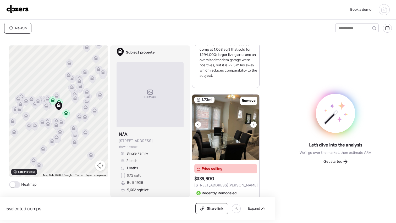
click at [252, 128] on icon at bounding box center [253, 125] width 2 height 6
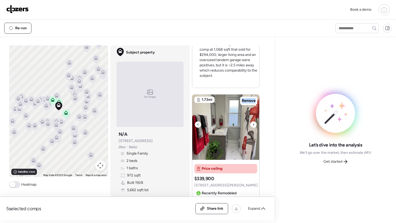
click at [252, 128] on icon at bounding box center [253, 125] width 2 height 6
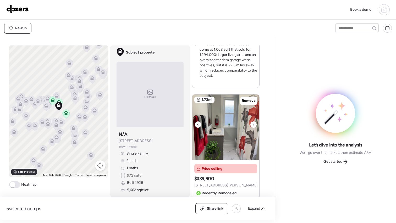
click at [252, 128] on icon at bounding box center [253, 125] width 2 height 6
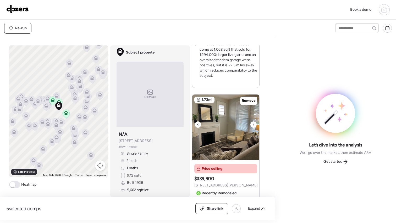
click at [252, 128] on icon at bounding box center [253, 125] width 2 height 6
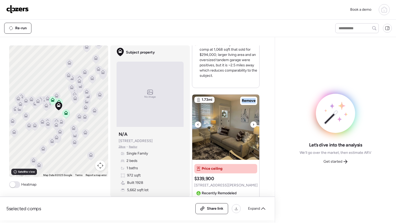
click at [252, 128] on icon at bounding box center [253, 125] width 2 height 6
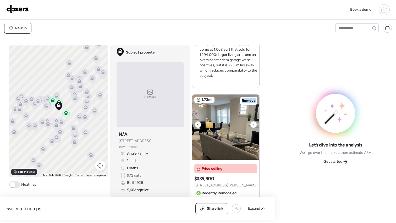
click at [252, 128] on icon at bounding box center [253, 125] width 2 height 6
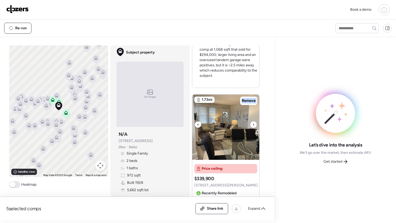
scroll to position [1069, 0]
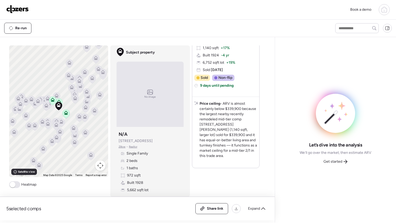
click at [15, 184] on span at bounding box center [14, 185] width 11 height 7
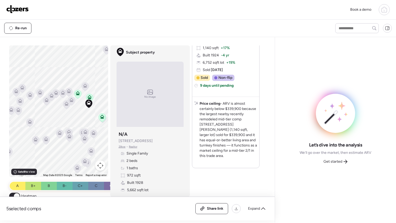
drag, startPoint x: 64, startPoint y: 105, endPoint x: 98, endPoint y: 103, distance: 33.8
click at [98, 103] on div "To activate drag with keyboard, press Alt + Enter. Once in keyboard drag state,…" at bounding box center [58, 112] width 99 height 132
click at [83, 88] on icon at bounding box center [84, 87] width 7 height 9
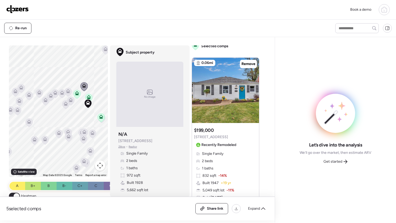
scroll to position [0, 0]
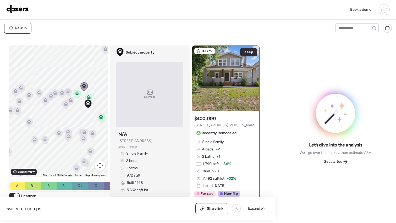
click at [61, 94] on icon at bounding box center [61, 94] width 3 height 2
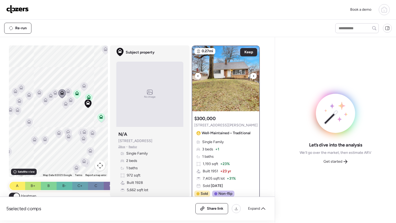
click at [252, 76] on div at bounding box center [253, 76] width 6 height 6
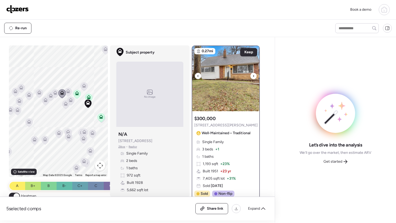
click at [253, 76] on div at bounding box center [253, 76] width 6 height 6
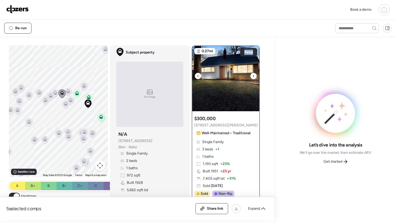
click at [253, 76] on div at bounding box center [253, 76] width 6 height 6
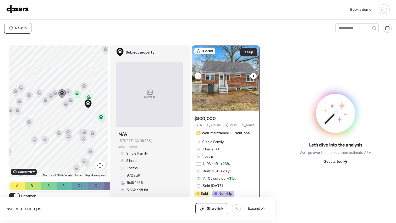
click at [253, 76] on div at bounding box center [253, 76] width 6 height 6
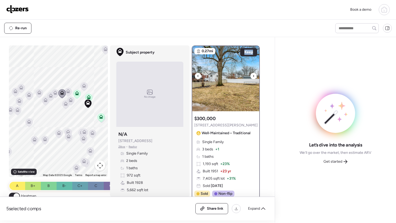
click at [253, 76] on div at bounding box center [253, 76] width 6 height 6
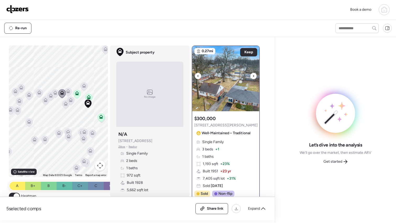
click at [253, 76] on div at bounding box center [253, 76] width 6 height 6
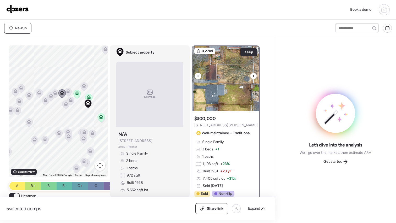
click at [253, 76] on div at bounding box center [253, 76] width 6 height 6
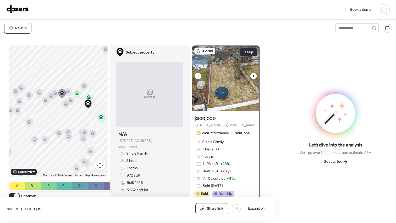
click at [253, 76] on div at bounding box center [253, 76] width 6 height 6
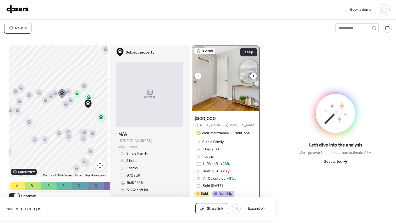
click at [253, 76] on div at bounding box center [253, 76] width 6 height 6
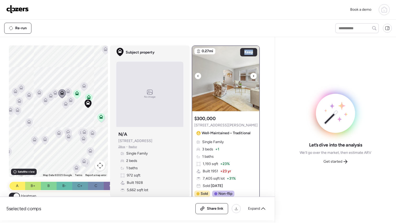
click at [253, 76] on div at bounding box center [253, 76] width 6 height 6
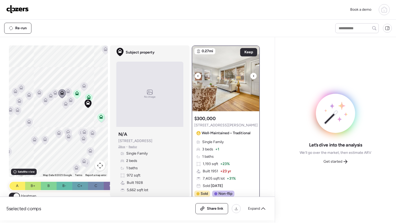
click at [252, 76] on icon at bounding box center [253, 76] width 2 height 6
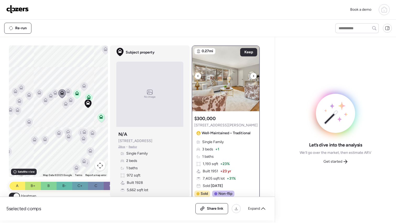
click at [252, 76] on icon at bounding box center [253, 76] width 2 height 6
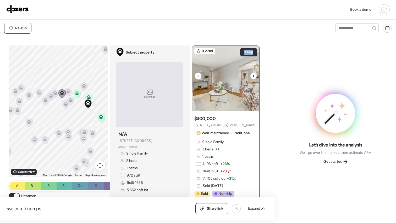
click at [252, 76] on icon at bounding box center [253, 76] width 2 height 6
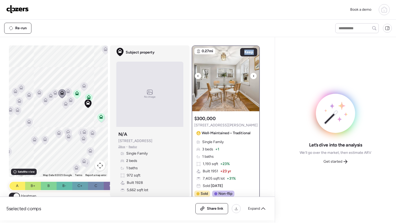
click at [252, 76] on icon at bounding box center [253, 76] width 2 height 6
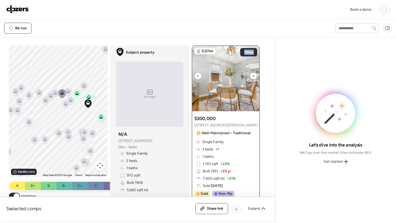
click at [252, 76] on icon at bounding box center [253, 76] width 2 height 6
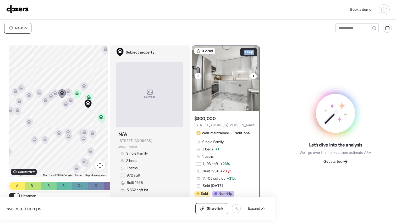
click at [252, 76] on icon at bounding box center [253, 76] width 2 height 6
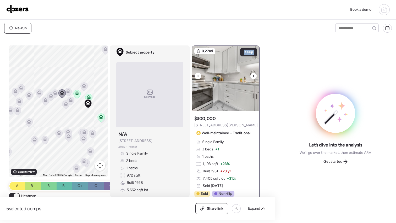
click at [252, 76] on icon at bounding box center [253, 76] width 2 height 6
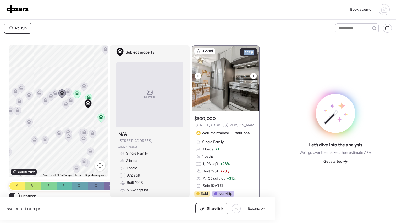
click at [252, 76] on icon at bounding box center [253, 76] width 2 height 6
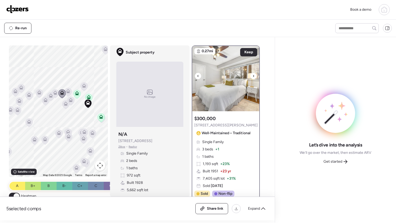
click at [197, 75] on icon at bounding box center [198, 76] width 2 height 6
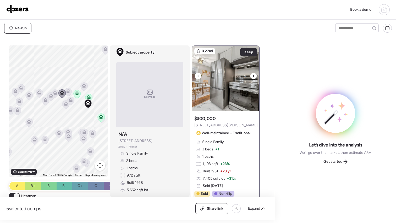
click at [254, 75] on div at bounding box center [253, 76] width 6 height 6
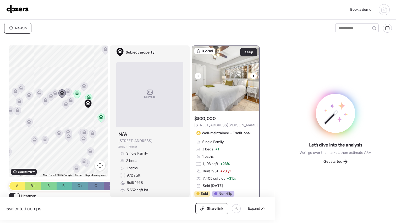
click at [254, 75] on div at bounding box center [253, 76] width 6 height 6
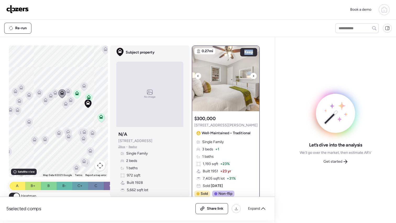
click at [254, 75] on div at bounding box center [253, 76] width 6 height 6
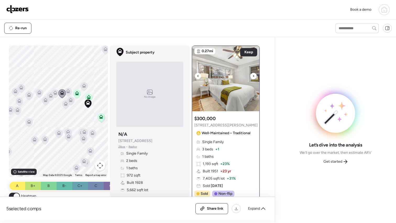
click at [254, 75] on div at bounding box center [253, 76] width 6 height 6
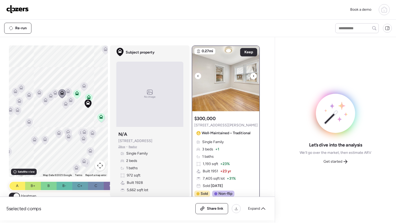
click at [254, 75] on div at bounding box center [253, 76] width 6 height 6
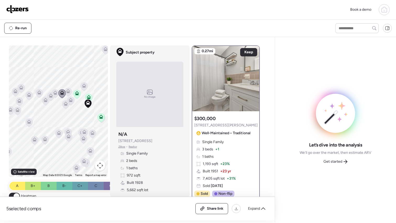
click at [55, 94] on icon at bounding box center [54, 94] width 3 height 2
click at [53, 92] on icon at bounding box center [55, 93] width 4 height 4
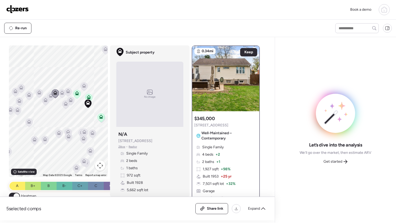
click at [49, 98] on icon at bounding box center [50, 97] width 7 height 9
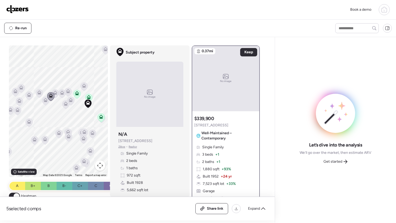
click at [44, 101] on icon at bounding box center [45, 101] width 3 height 2
click at [64, 104] on icon at bounding box center [66, 104] width 4 height 4
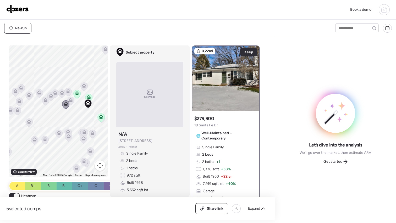
click at [70, 101] on icon at bounding box center [71, 100] width 4 height 4
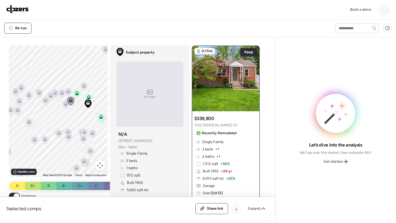
click at [75, 95] on icon at bounding box center [76, 95] width 3 height 2
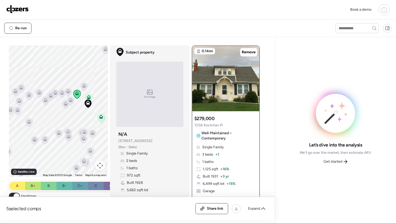
click at [87, 96] on icon at bounding box center [89, 96] width 4 height 2
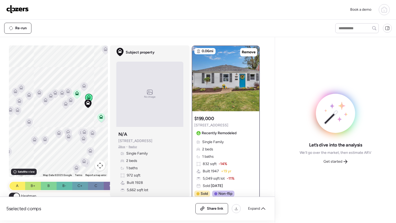
click at [100, 119] on icon at bounding box center [100, 118] width 3 height 2
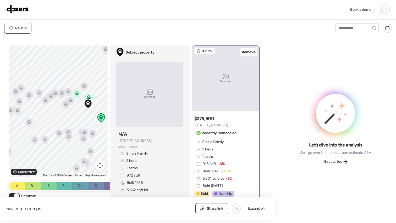
click at [85, 132] on icon at bounding box center [84, 133] width 7 height 9
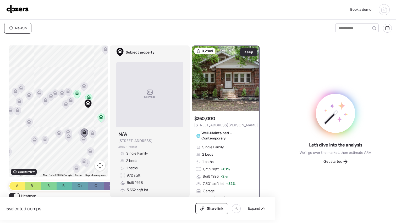
click at [81, 134] on icon at bounding box center [84, 133] width 7 height 9
click at [80, 133] on icon at bounding box center [82, 132] width 4 height 4
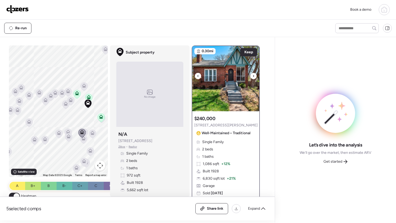
click at [252, 77] on icon at bounding box center [253, 76] width 2 height 6
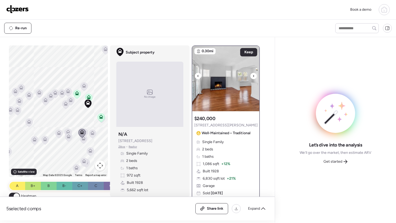
click at [252, 77] on icon at bounding box center [253, 76] width 2 height 6
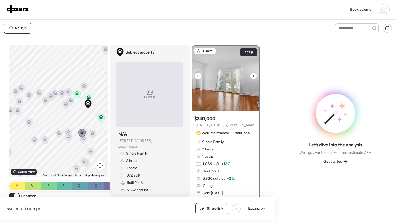
click at [252, 77] on icon at bounding box center [253, 76] width 2 height 6
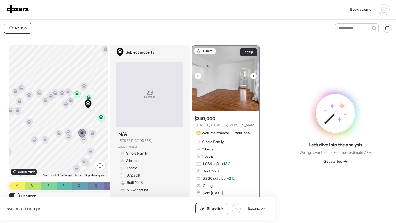
click at [252, 77] on icon at bounding box center [253, 76] width 2 height 6
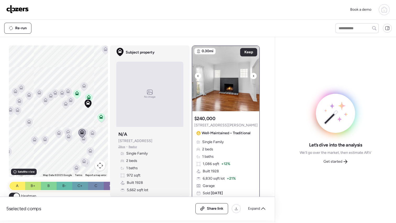
click at [252, 77] on icon at bounding box center [253, 76] width 2 height 6
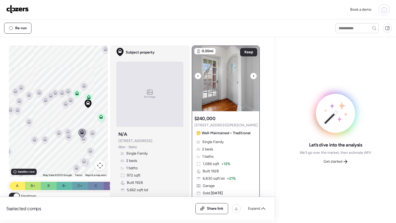
click at [252, 78] on icon at bounding box center [253, 76] width 2 height 6
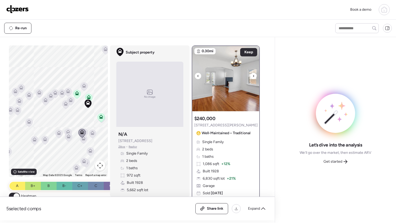
click at [252, 78] on icon at bounding box center [253, 76] width 2 height 6
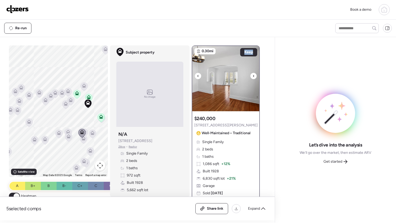
click at [252, 78] on icon at bounding box center [253, 76] width 2 height 6
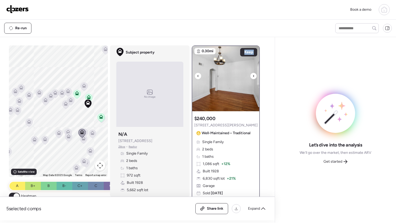
click at [252, 78] on icon at bounding box center [253, 76] width 2 height 6
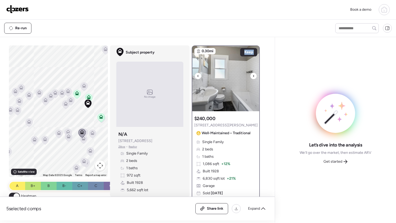
click at [252, 78] on icon at bounding box center [253, 76] width 2 height 6
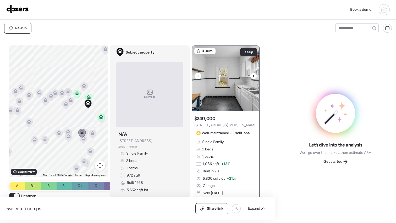
click at [252, 78] on icon at bounding box center [253, 76] width 2 height 6
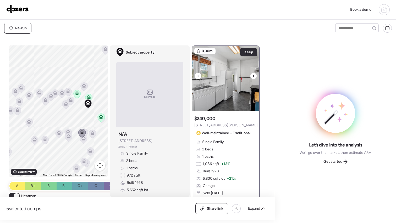
click at [252, 78] on icon at bounding box center [253, 76] width 2 height 6
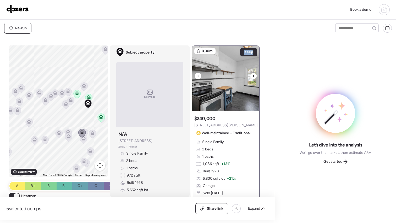
click at [252, 78] on icon at bounding box center [253, 76] width 2 height 6
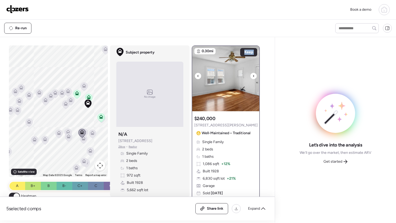
click at [252, 78] on icon at bounding box center [253, 76] width 2 height 6
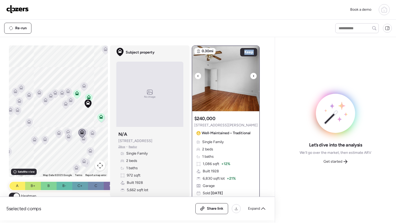
click at [252, 78] on icon at bounding box center [253, 76] width 2 height 6
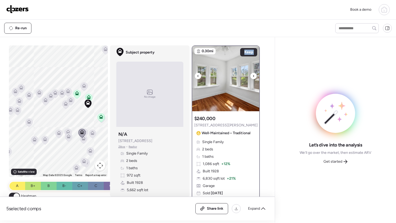
click at [252, 78] on icon at bounding box center [253, 76] width 2 height 6
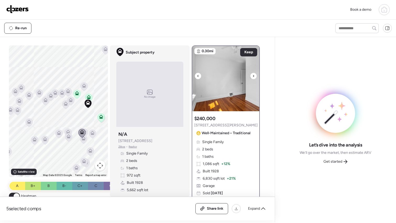
click at [252, 78] on icon at bounding box center [253, 76] width 2 height 6
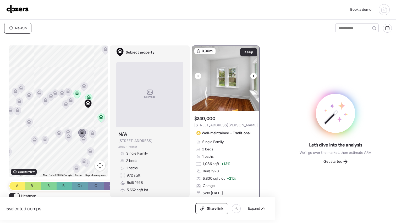
click at [252, 78] on icon at bounding box center [253, 76] width 2 height 6
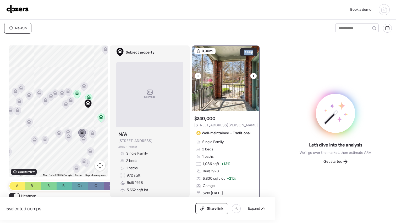
click at [252, 78] on icon at bounding box center [253, 76] width 2 height 6
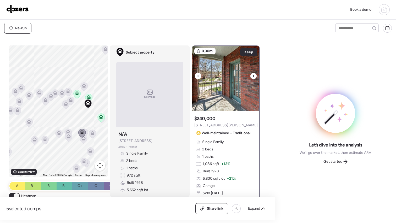
click at [252, 78] on icon at bounding box center [253, 76] width 2 height 6
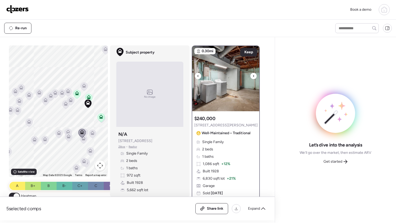
click at [252, 78] on icon at bounding box center [253, 76] width 2 height 6
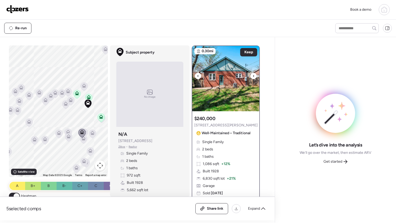
click at [252, 78] on icon at bounding box center [253, 76] width 2 height 6
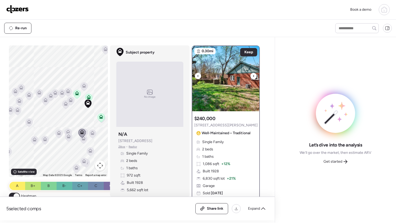
click at [252, 78] on icon at bounding box center [253, 76] width 2 height 6
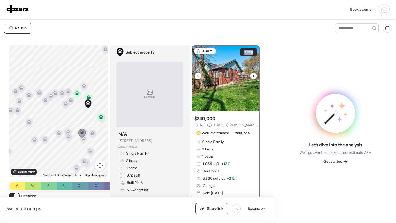
click at [252, 78] on icon at bounding box center [253, 76] width 2 height 6
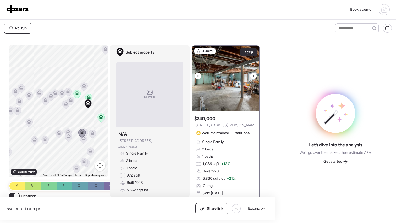
click at [252, 78] on icon at bounding box center [253, 76] width 2 height 6
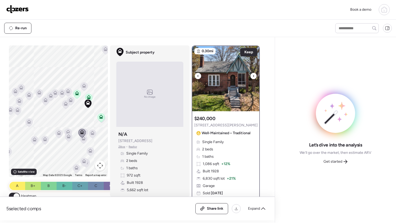
click at [252, 78] on icon at bounding box center [253, 76] width 2 height 6
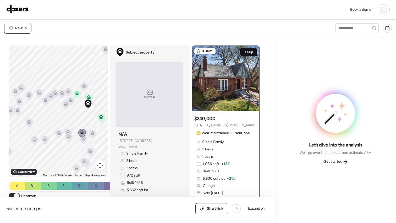
click at [244, 53] on span "Keep" at bounding box center [248, 52] width 9 height 5
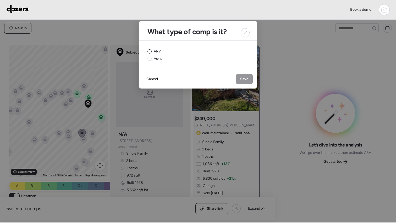
click at [150, 53] on circle at bounding box center [150, 52] width 4 height 4
click at [251, 80] on div "Save" at bounding box center [244, 79] width 17 height 10
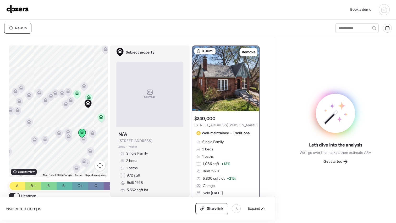
click at [82, 140] on icon at bounding box center [83, 140] width 3 height 2
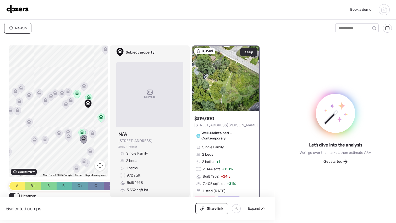
click at [68, 138] on icon at bounding box center [68, 138] width 3 height 2
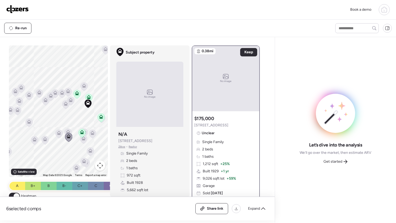
click at [66, 131] on icon at bounding box center [68, 131] width 4 height 2
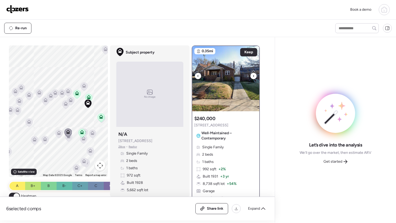
click at [250, 76] on div at bounding box center [253, 76] width 6 height 6
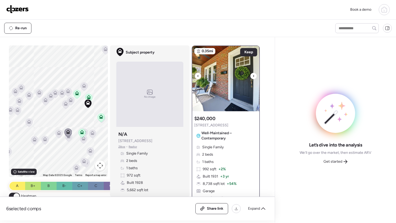
click at [250, 76] on div at bounding box center [253, 76] width 6 height 6
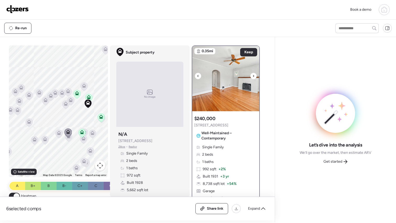
click at [250, 76] on div at bounding box center [253, 76] width 6 height 6
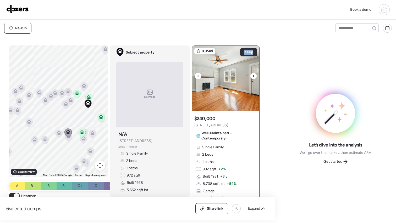
click at [250, 76] on div at bounding box center [253, 76] width 6 height 6
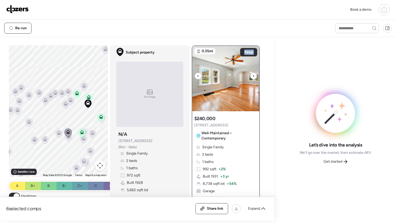
click at [250, 76] on div at bounding box center [253, 76] width 6 height 6
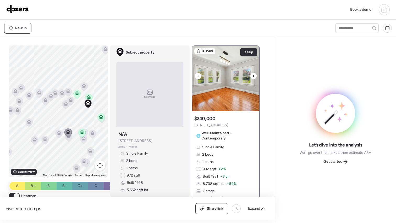
click at [250, 76] on div at bounding box center [253, 76] width 6 height 6
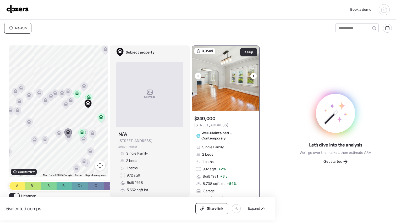
click at [253, 76] on div at bounding box center [253, 76] width 6 height 6
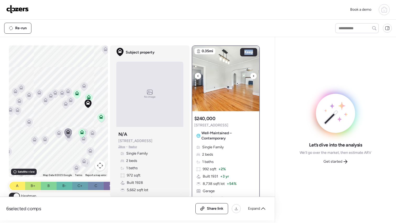
click at [253, 76] on div at bounding box center [253, 76] width 6 height 6
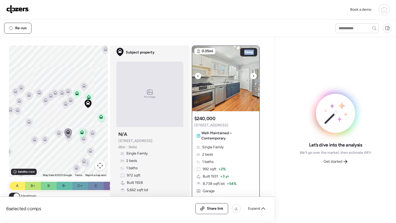
click at [253, 76] on div at bounding box center [253, 76] width 6 height 6
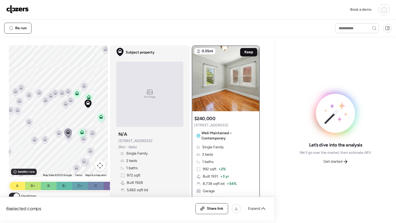
click at [250, 52] on span "Keep" at bounding box center [248, 52] width 9 height 5
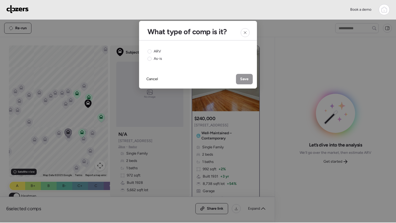
click at [145, 51] on div "ARV As-is" at bounding box center [198, 55] width 118 height 29
click at [150, 52] on circle at bounding box center [150, 52] width 4 height 4
click at [247, 81] on span "Save" at bounding box center [244, 79] width 8 height 5
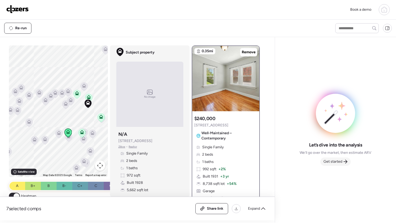
click at [334, 161] on span "Get started" at bounding box center [332, 161] width 19 height 5
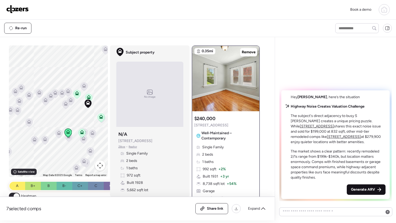
click at [365, 188] on span "Generate ARV" at bounding box center [363, 189] width 24 height 5
